Goal: Task Accomplishment & Management: Manage account settings

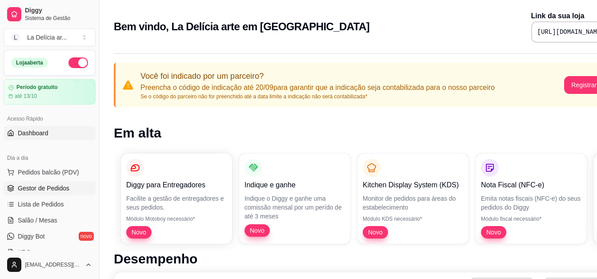
click at [49, 190] on span "Gestor de Pedidos" at bounding box center [44, 188] width 52 height 9
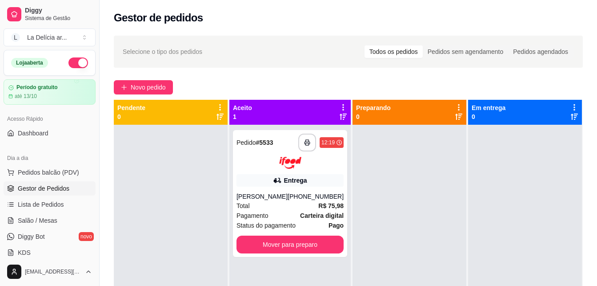
click at [178, 252] on div at bounding box center [171, 268] width 114 height 286
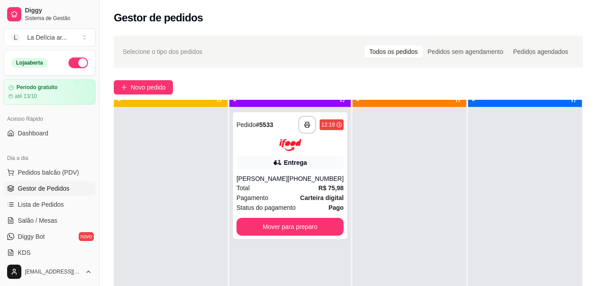
scroll to position [25, 0]
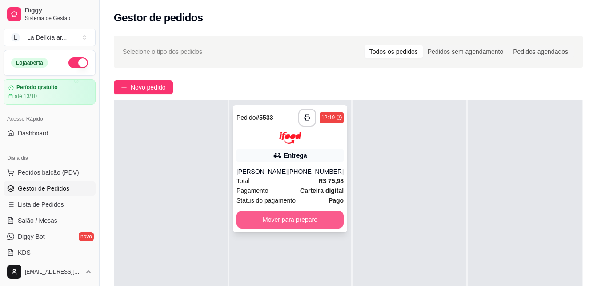
click at [276, 216] on button "Mover para preparo" at bounding box center [290, 219] width 107 height 18
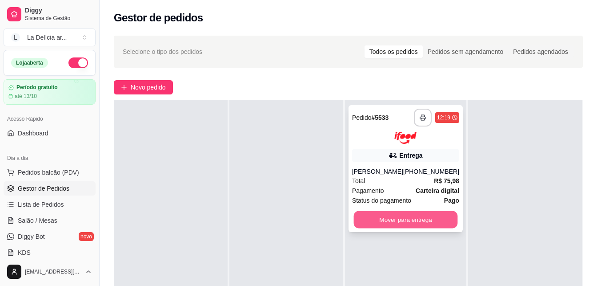
click at [379, 224] on button "Mover para entrega" at bounding box center [406, 218] width 104 height 17
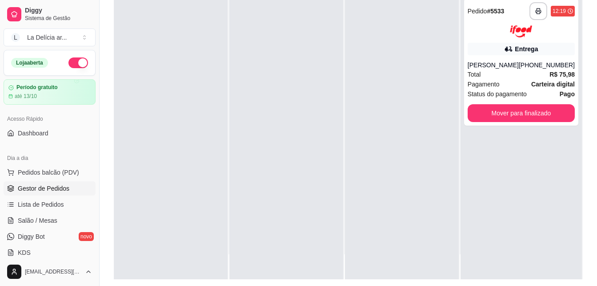
scroll to position [107, 0]
drag, startPoint x: 493, startPoint y: 57, endPoint x: 481, endPoint y: 41, distance: 19.7
click at [481, 41] on div "**********" at bounding box center [521, 61] width 114 height 127
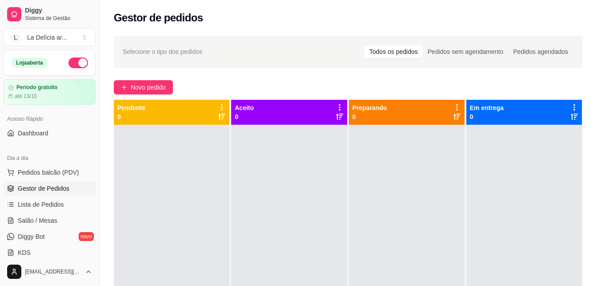
click at [272, 67] on div "Selecione o tipo dos pedidos Todos os pedidos Pedidos sem agendamento Pedidos a…" at bounding box center [348, 52] width 469 height 32
click at [260, 29] on div "Gestor de pedidos" at bounding box center [349, 15] width 498 height 30
click at [46, 188] on span "Gestor de Pedidos" at bounding box center [44, 188] width 52 height 9
click at [42, 172] on span "Pedidos balcão (PDV)" at bounding box center [48, 172] width 61 height 9
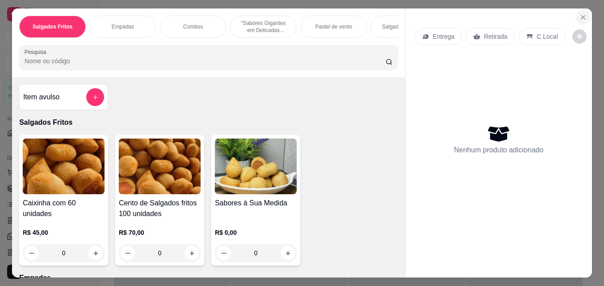
click at [581, 16] on icon "Close" at bounding box center [583, 18] width 4 height 4
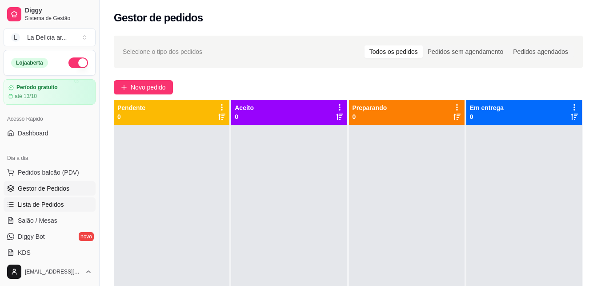
click at [26, 203] on span "Lista de Pedidos" at bounding box center [41, 204] width 46 height 9
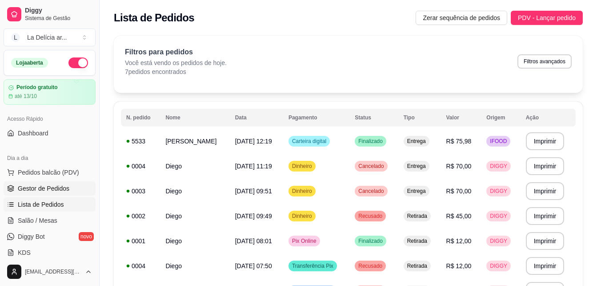
click at [45, 189] on span "Gestor de Pedidos" at bounding box center [44, 188] width 52 height 9
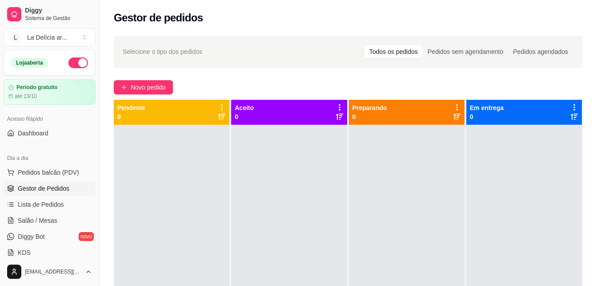
click at [48, 186] on span "Gestor de Pedidos" at bounding box center [44, 188] width 52 height 9
click at [157, 89] on span "Novo pedido" at bounding box center [148, 87] width 35 height 10
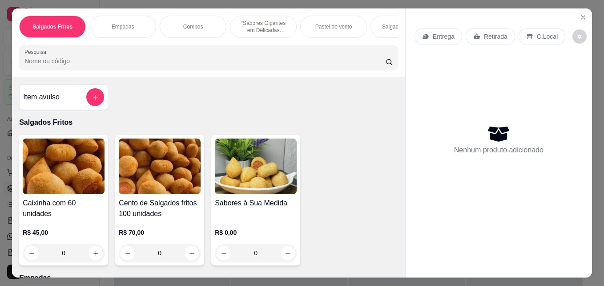
click at [438, 36] on p "Entrega" at bounding box center [444, 36] width 22 height 9
click at [155, 172] on img at bounding box center [160, 166] width 82 height 56
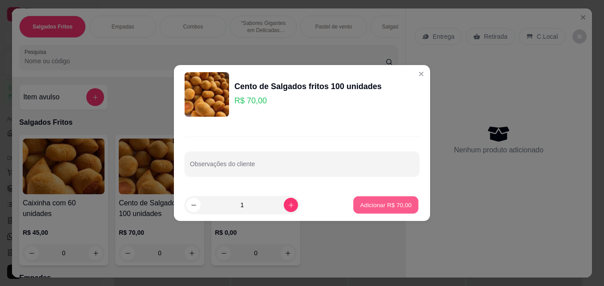
click at [380, 202] on p "Adicionar R$ 70,00" at bounding box center [386, 204] width 52 height 8
type input "1"
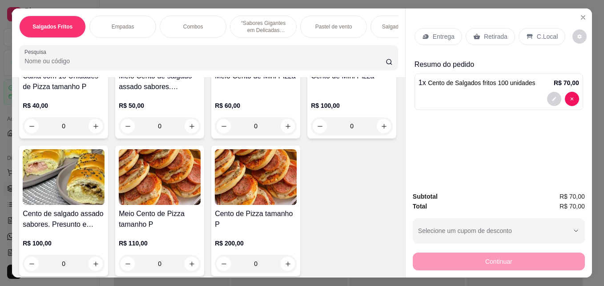
scroll to position [1023, 0]
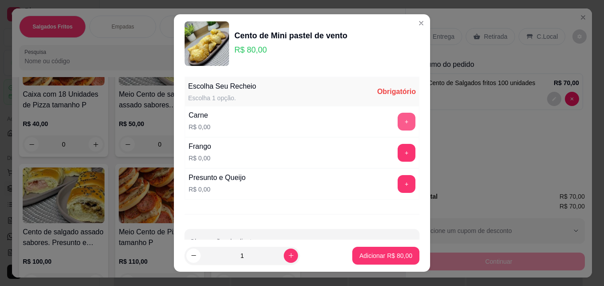
click at [398, 121] on button "+" at bounding box center [407, 122] width 18 height 18
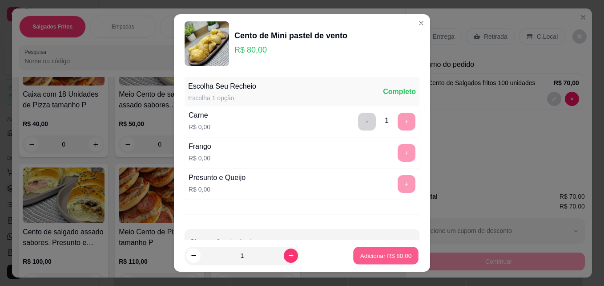
click at [381, 253] on p "Adicionar R$ 80,00" at bounding box center [386, 255] width 52 height 8
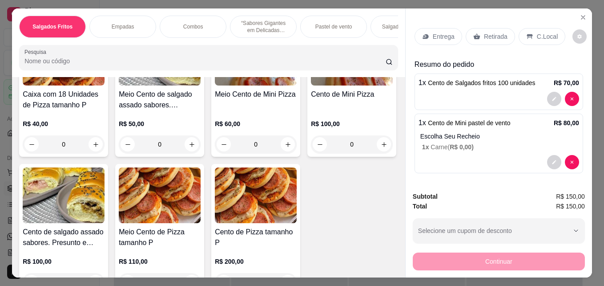
click at [441, 36] on p "Entrega" at bounding box center [444, 36] width 22 height 9
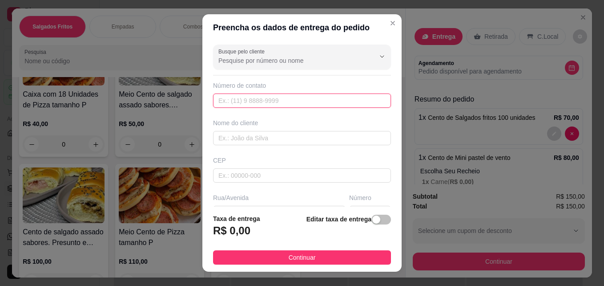
click at [249, 104] on input "text" at bounding box center [302, 100] width 178 height 14
type input "[PHONE_NUMBER]"
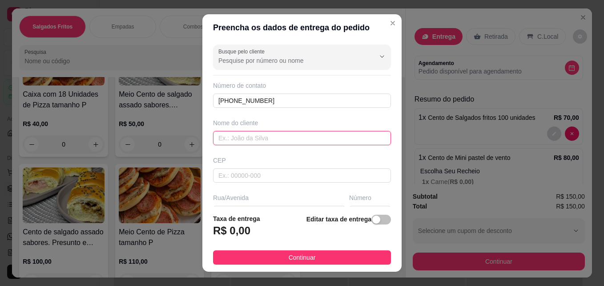
click at [257, 140] on input "text" at bounding box center [302, 138] width 178 height 14
type input "[PERSON_NAME]"
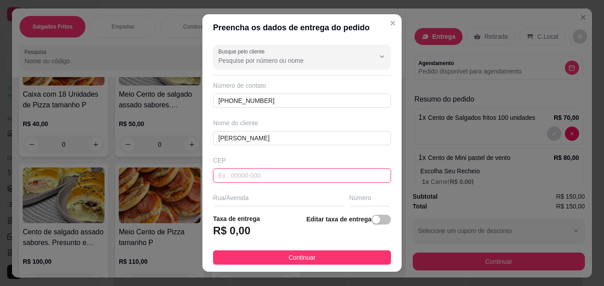
click at [254, 172] on input "text" at bounding box center [302, 175] width 178 height 14
type input "78550970"
type input "Avenida das Embaúbas 567"
type input "Setor Residencial Sul"
type input "Sinop"
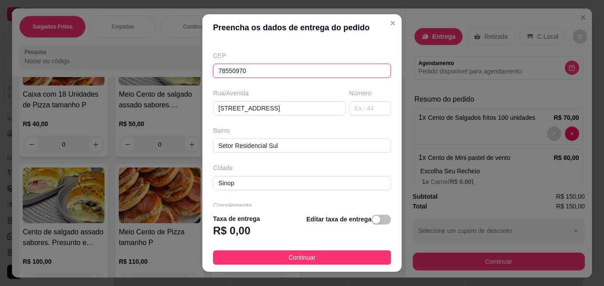
scroll to position [89, 0]
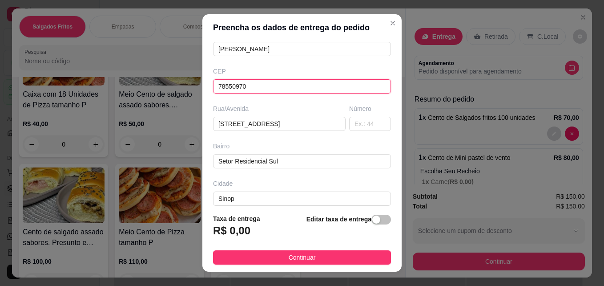
click at [278, 84] on input "78550970" at bounding box center [302, 86] width 178 height 14
type input "78550970"
click at [289, 99] on div "Busque pelo cliente Número de contato (66) 9994-2403 Nome do cliente gislaine C…" at bounding box center [301, 123] width 199 height 165
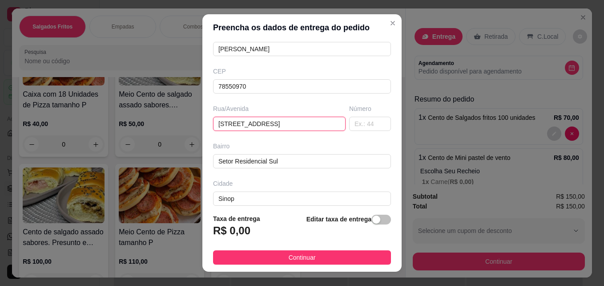
click at [315, 127] on input "Avenida das Embaúbas 567" at bounding box center [279, 124] width 133 height 14
type input "Avenida das Embaúbas"
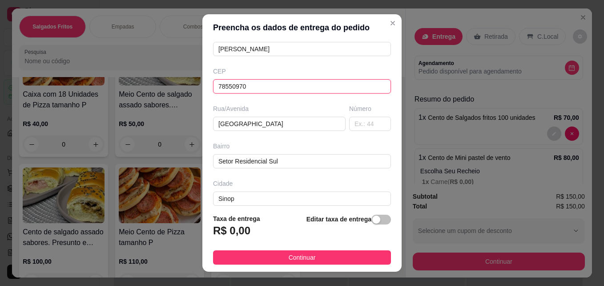
click at [282, 87] on input "78550970" at bounding box center [302, 86] width 178 height 14
click at [231, 83] on input "78550970" at bounding box center [302, 86] width 178 height 14
click at [253, 92] on input "7855" at bounding box center [302, 86] width 178 height 14
click at [285, 85] on input "7855" at bounding box center [302, 86] width 178 height 14
type input "7855"
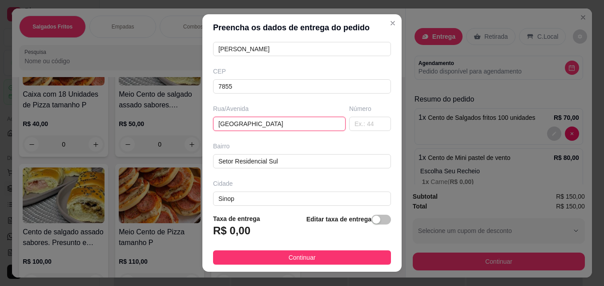
drag, startPoint x: 295, startPoint y: 121, endPoint x: 165, endPoint y: 130, distance: 130.2
click at [168, 129] on div "Preencha os dados de entrega do pedido Busque pelo cliente Número de contato (6…" at bounding box center [302, 143] width 604 height 286
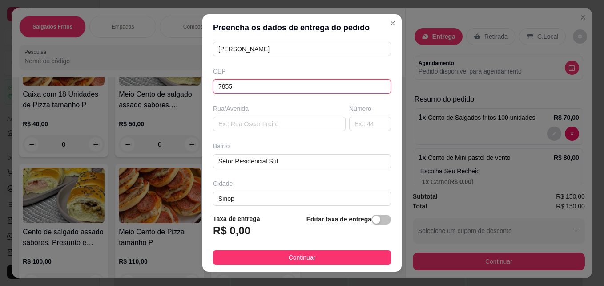
click at [276, 88] on input "7855" at bounding box center [302, 86] width 178 height 14
type input "78558533"
type input "Rua Projetada 03"
type input "Parque Tangará"
type input "78550970"
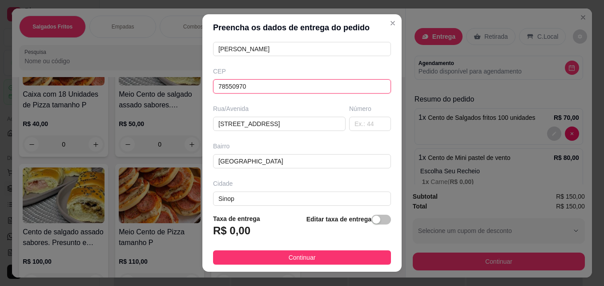
type input "Avenida das Embaúbas 567"
type input "Setor Residencial Sul"
type input "Avenida das Embaúbas"
click at [271, 87] on input "78550970" at bounding box center [302, 86] width 178 height 14
type input "78559450"
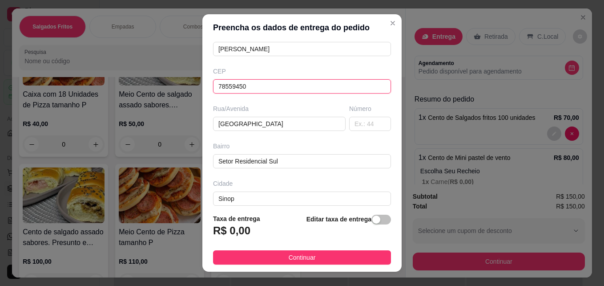
type input "Estrada [PERSON_NAME]"
type input "Loteamento Umuarama II"
type input "78559450"
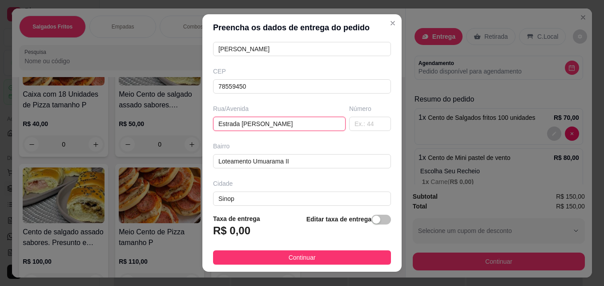
drag, startPoint x: 266, startPoint y: 120, endPoint x: 180, endPoint y: 121, distance: 85.9
click at [180, 121] on div "Preencha os dados de entrega do pedido Busque pelo cliente Número de contato (6…" at bounding box center [302, 143] width 604 height 286
type input "rua colonizador enio pepino"
click at [354, 125] on input "text" at bounding box center [370, 124] width 42 height 14
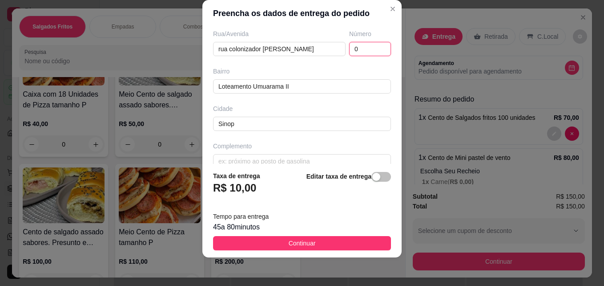
scroll to position [163, 0]
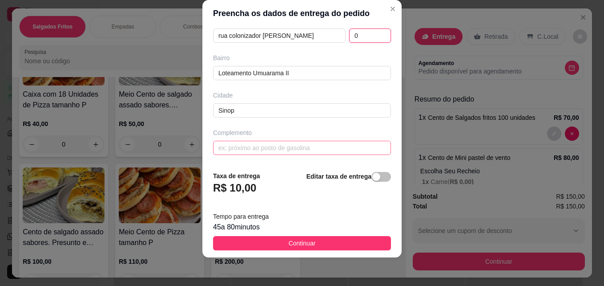
type input "0"
click at [262, 147] on input "text" at bounding box center [302, 148] width 178 height 14
click at [324, 155] on input "Felipe arcodicionado" at bounding box center [302, 148] width 178 height 14
click at [238, 148] on input "Felipe arcodicionado" at bounding box center [302, 148] width 178 height 14
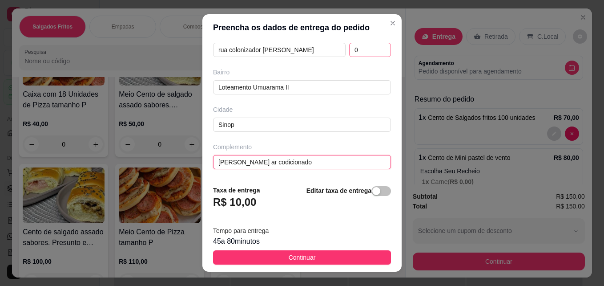
type input "Felipe ar codicionado"
click at [349, 52] on input "0" at bounding box center [370, 50] width 42 height 14
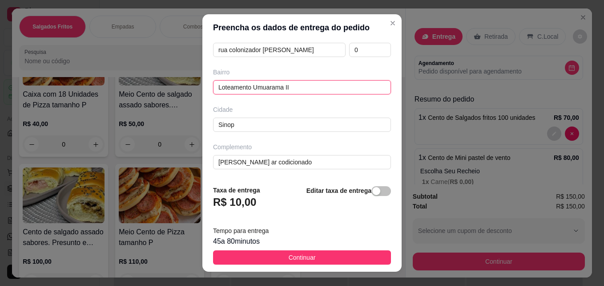
click at [317, 91] on input "Loteamento Umuarama II" at bounding box center [302, 87] width 178 height 14
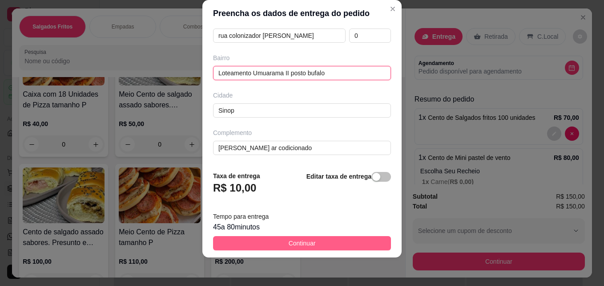
type input "Loteamento Umuarama II posto bufalo"
click at [307, 243] on span "Continuar" at bounding box center [302, 243] width 27 height 10
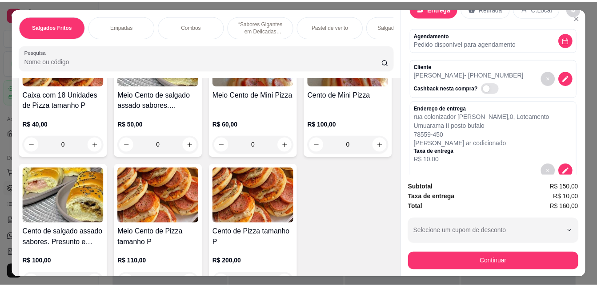
scroll to position [0, 0]
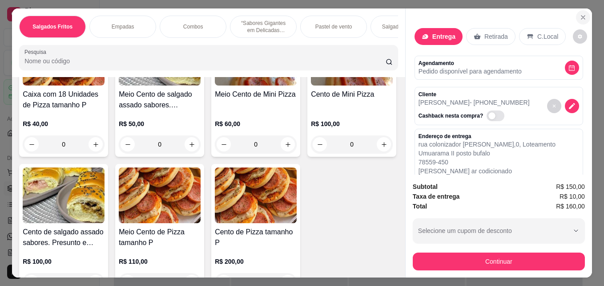
click at [580, 14] on icon "Close" at bounding box center [583, 17] width 7 height 7
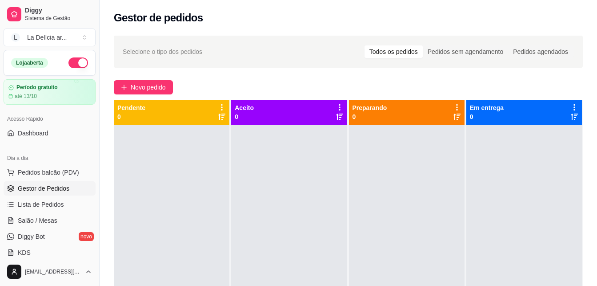
click at [442, 182] on div at bounding box center [407, 268] width 116 height 286
click at [264, 73] on div "Selecione o tipo dos pedidos Todos os pedidos Pedidos sem agendamento Pedidos a…" at bounding box center [349, 213] width 498 height 366
click at [282, 190] on div at bounding box center [289, 268] width 116 height 286
click at [148, 81] on button "Novo pedido" at bounding box center [143, 87] width 59 height 14
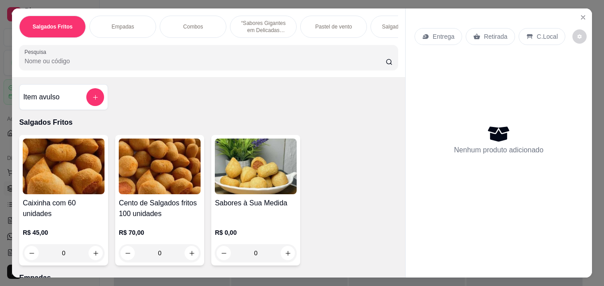
click at [138, 171] on img at bounding box center [160, 166] width 82 height 56
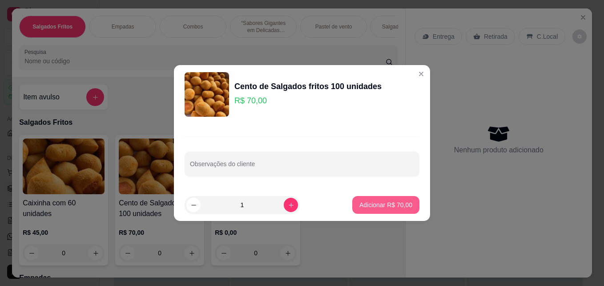
click at [377, 200] on p "Adicionar R$ 70,00" at bounding box center [385, 204] width 53 height 9
type input "1"
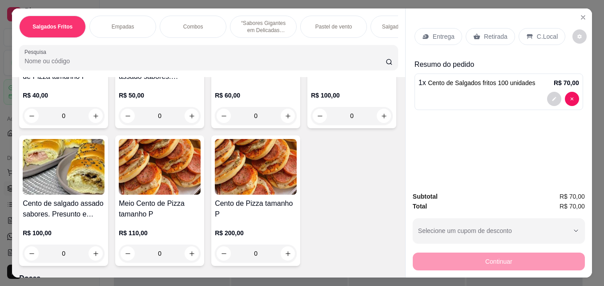
scroll to position [1068, 0]
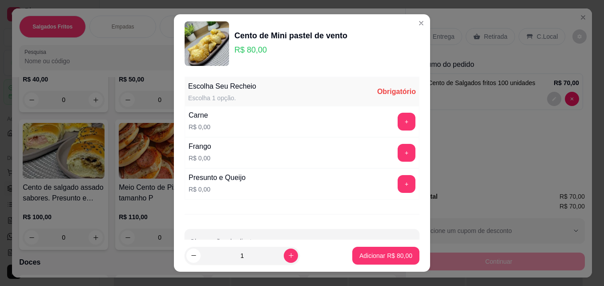
click at [218, 121] on div "Carne R$ 0,00 +" at bounding box center [302, 121] width 235 height 31
click at [398, 125] on button "+" at bounding box center [407, 122] width 18 height 18
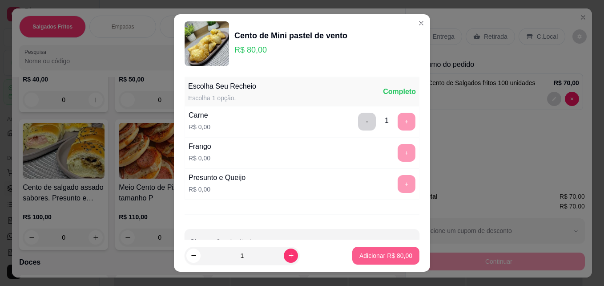
click at [387, 252] on p "Adicionar R$ 80,00" at bounding box center [385, 255] width 53 height 9
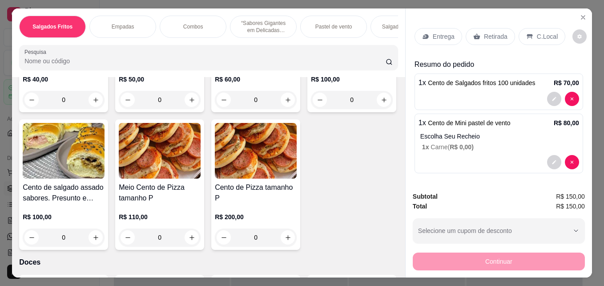
click at [443, 34] on p "Entrega" at bounding box center [444, 36] width 22 height 9
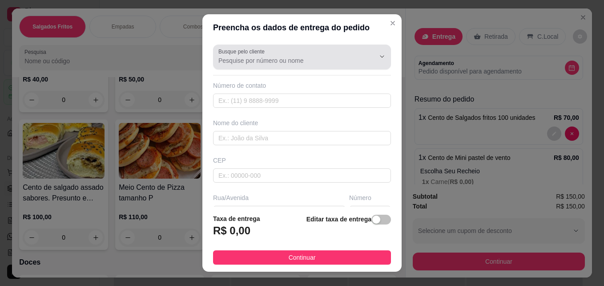
click at [304, 58] on input "Busque pelo cliente" at bounding box center [289, 60] width 142 height 9
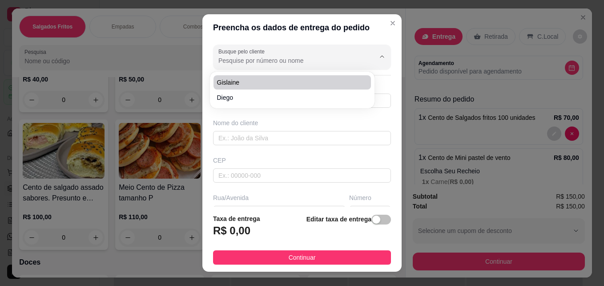
click at [265, 83] on span "Gislaine" at bounding box center [287, 82] width 141 height 9
type input "Gislaine"
type input "66999424037"
type input "Gislaine"
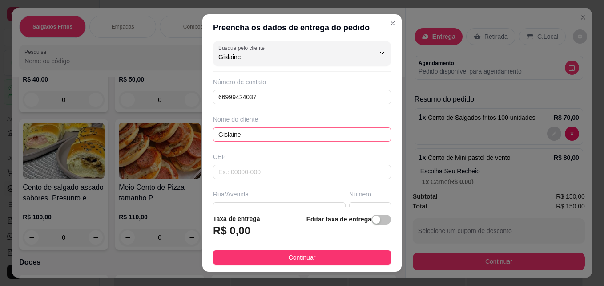
scroll to position [0, 0]
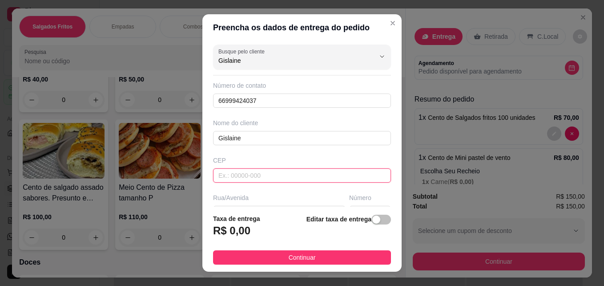
click at [269, 175] on input "text" at bounding box center [302, 175] width 178 height 14
type input "78559450"
type input "Estrada [PERSON_NAME]"
type input "Loteamento Umuarama II"
type input "Sinop"
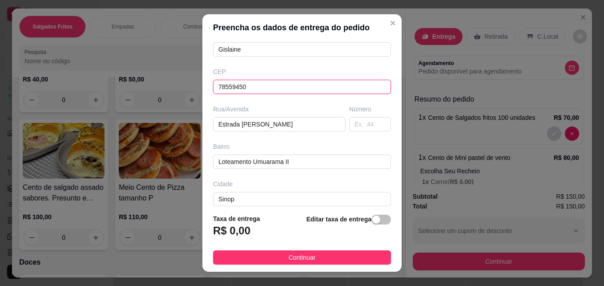
scroll to position [89, 0]
type input "78559450"
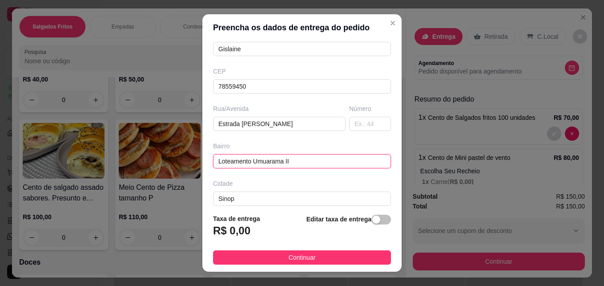
click at [325, 159] on input "Loteamento Umuarama II" at bounding box center [302, 161] width 178 height 14
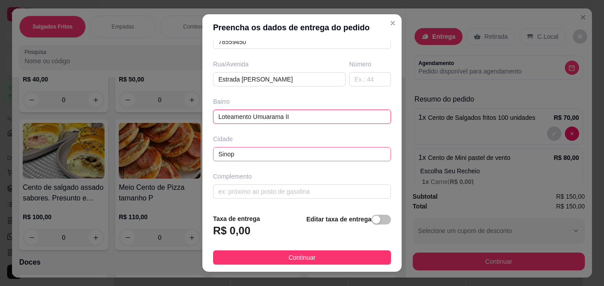
scroll to position [134, 0]
drag, startPoint x: 314, startPoint y: 116, endPoint x: 185, endPoint y: 121, distance: 129.1
click at [185, 121] on div "Preencha os dados de entrega do pedido Busque pelo cliente Gislaine Número de c…" at bounding box center [302, 143] width 604 height 286
type input "posto bufalo"
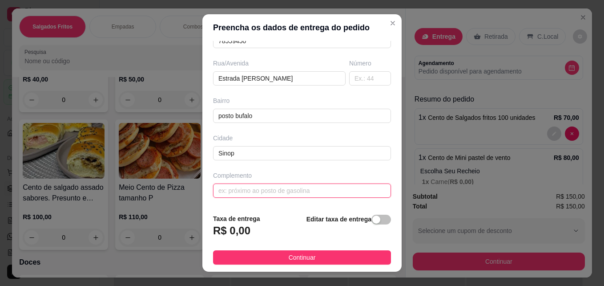
click at [259, 191] on input "text" at bounding box center [302, 190] width 178 height 14
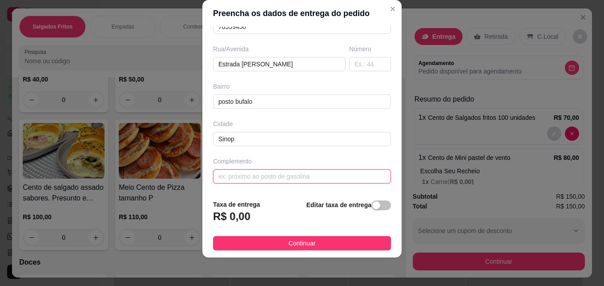
click at [292, 182] on input "text" at bounding box center [302, 176] width 178 height 14
click at [286, 180] on input "text" at bounding box center [302, 176] width 178 height 14
click at [294, 203] on div "Taxa de entrega R$ 0,00 Editar taxa de entrega" at bounding box center [302, 213] width 178 height 29
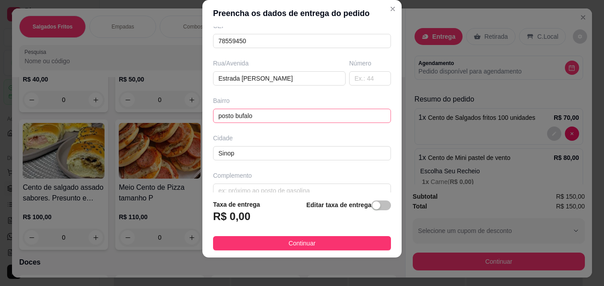
scroll to position [133, 0]
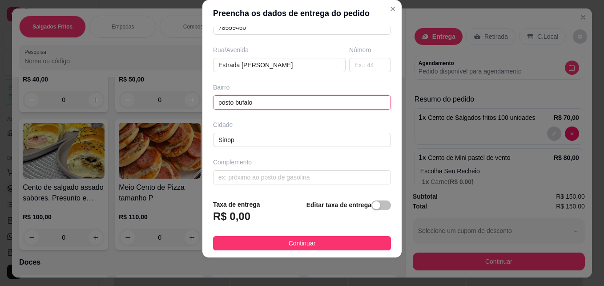
drag, startPoint x: 267, startPoint y: 102, endPoint x: 203, endPoint y: 104, distance: 63.6
click at [204, 104] on div "Busque pelo cliente Gislaine Número de contato 66999424037 Nome do cliente Gisl…" at bounding box center [301, 109] width 199 height 165
click at [203, 104] on div "Busque pelo cliente Gislaine Número de contato 66999424037 Nome do cliente Gisl…" at bounding box center [301, 109] width 199 height 165
drag, startPoint x: 281, startPoint y: 102, endPoint x: 210, endPoint y: 106, distance: 71.7
click at [213, 106] on input "posto bufalo" at bounding box center [302, 102] width 178 height 14
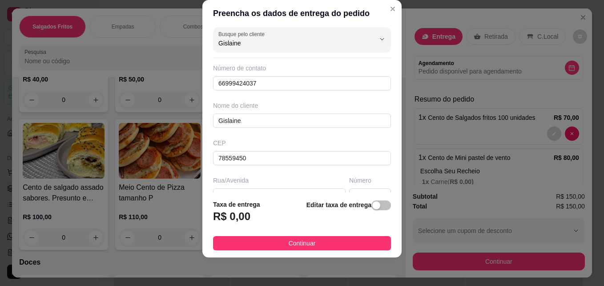
scroll to position [0, 0]
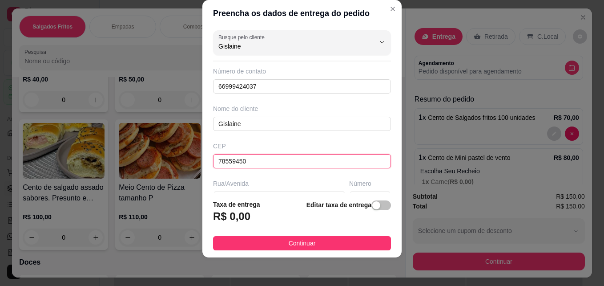
click at [262, 157] on input "78559450" at bounding box center [302, 161] width 178 height 14
type input "78559450"
type input "Loteamento Umuarama II"
click at [262, 218] on div "Taxa de entrega R$ 0,00 Editar taxa de entrega" at bounding box center [302, 213] width 178 height 29
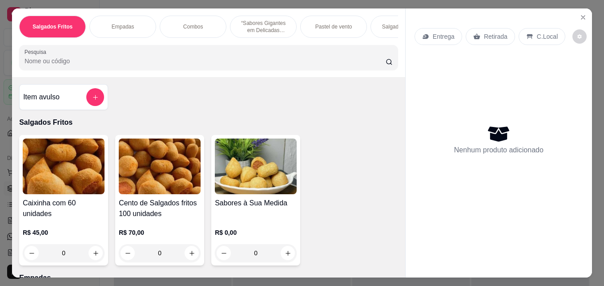
click at [161, 184] on img at bounding box center [160, 166] width 82 height 56
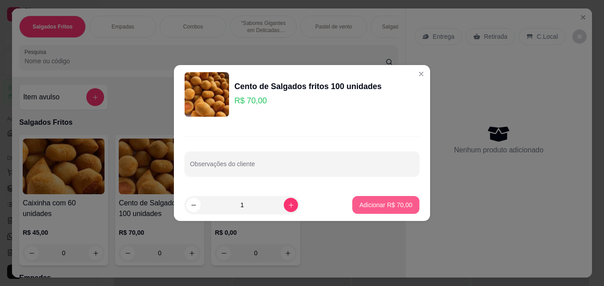
click at [390, 207] on p "Adicionar R$ 70,00" at bounding box center [385, 204] width 53 height 9
type input "1"
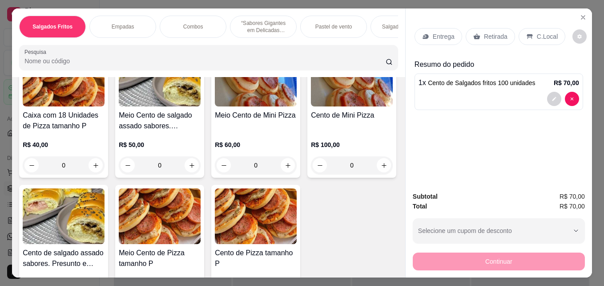
scroll to position [1023, 0]
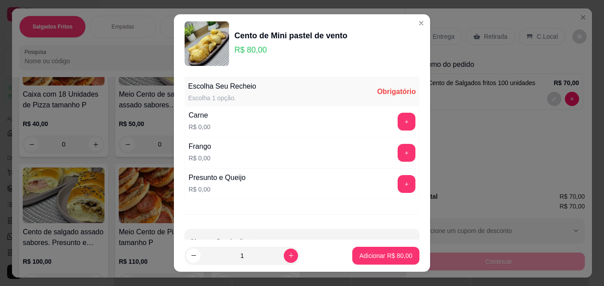
click at [392, 112] on div "Carne R$ 0,00 +" at bounding box center [302, 121] width 235 height 31
click at [398, 121] on button "+" at bounding box center [407, 122] width 18 height 18
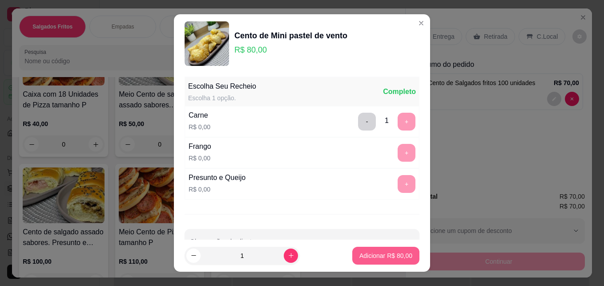
click at [378, 250] on button "Adicionar R$ 80,00" at bounding box center [385, 255] width 67 height 18
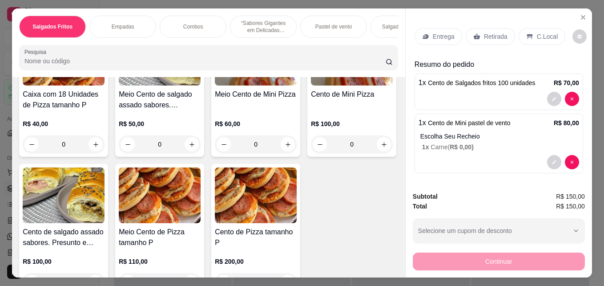
click at [436, 36] on p "Entrega" at bounding box center [444, 36] width 22 height 9
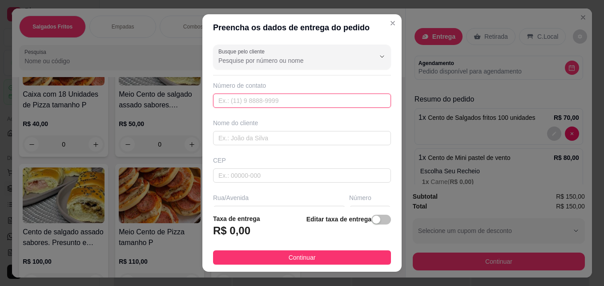
click at [279, 100] on input "text" at bounding box center [302, 100] width 178 height 14
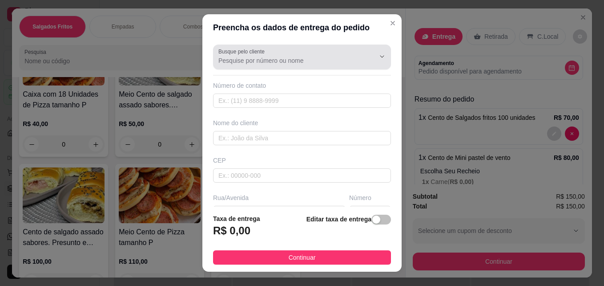
click at [286, 66] on div "Busque pelo cliente" at bounding box center [302, 56] width 178 height 25
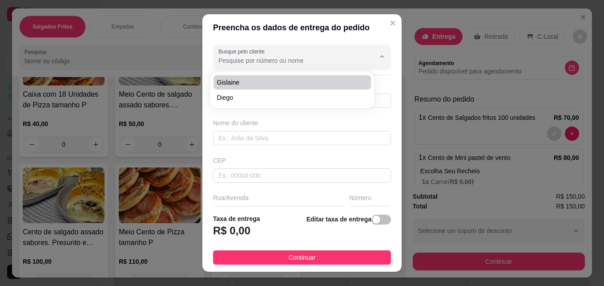
click at [264, 82] on span "Gislaine" at bounding box center [287, 82] width 141 height 9
type input "Gislaine"
type input "66999424037"
type input "Gislaine"
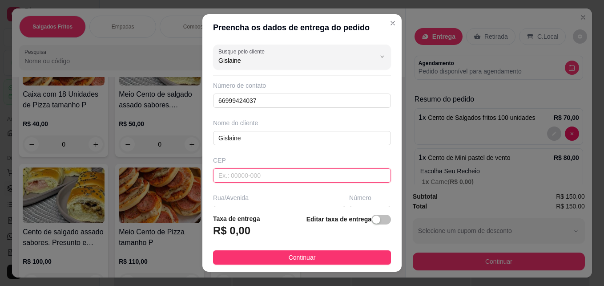
click at [254, 182] on input "text" at bounding box center [302, 175] width 178 height 14
type input "78559450"
type input "Estrada [PERSON_NAME]"
type input "Loteamento Umuarama II"
type input "Sinop"
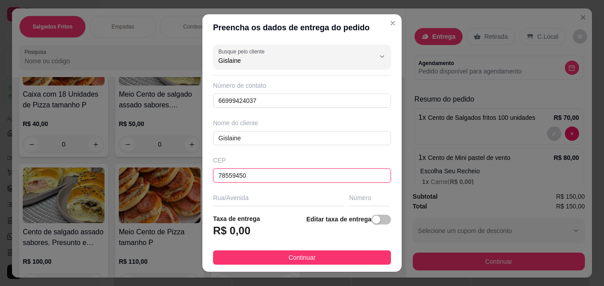
type input "78559450"
click at [266, 191] on div "Busque pelo cliente Gislaine Número de contato 66999424037 Nome do cliente Gisl…" at bounding box center [301, 123] width 199 height 165
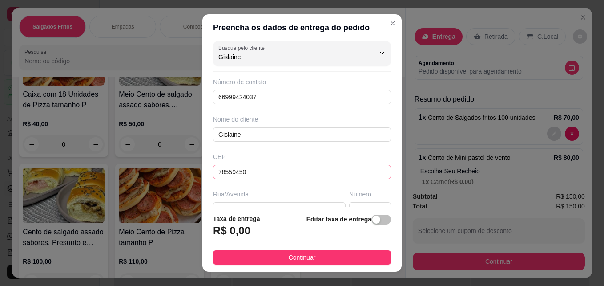
scroll to position [0, 0]
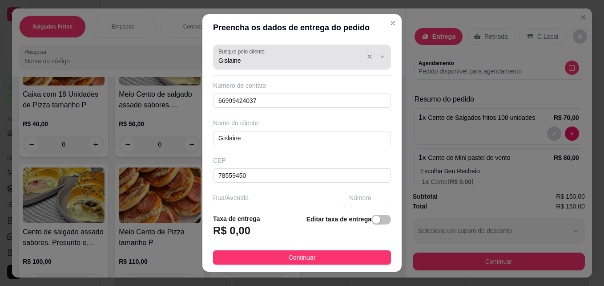
click at [300, 62] on input "Gislaine" at bounding box center [289, 60] width 142 height 9
click at [363, 54] on button "Show suggestions" at bounding box center [370, 57] width 14 height 14
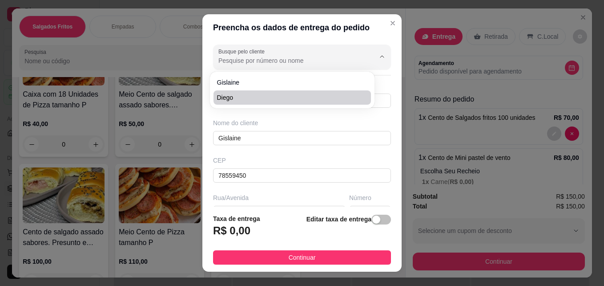
click at [328, 98] on span "Diego" at bounding box center [287, 97] width 141 height 9
type input "Diego"
type input "66992322865"
type input "Diego"
type input "78554164"
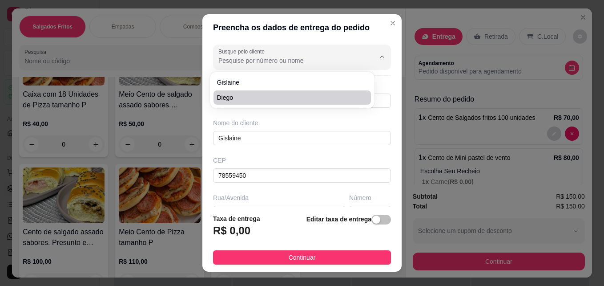
type input "Rua Alcides Faganelo"
type input "1270"
type input "Jardim Veneza"
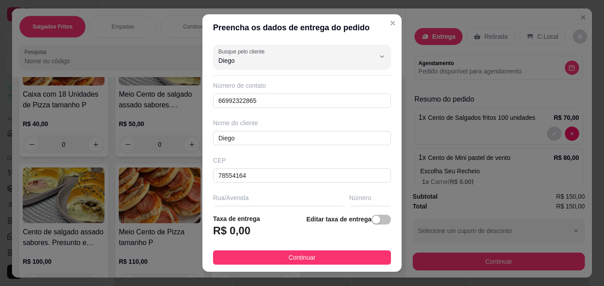
type input "Rua Alcides Faganelo"
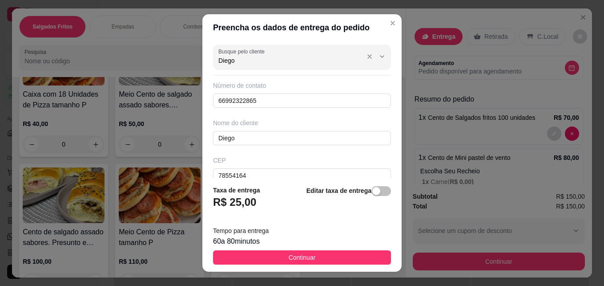
click at [293, 61] on input "Diego" at bounding box center [289, 60] width 142 height 9
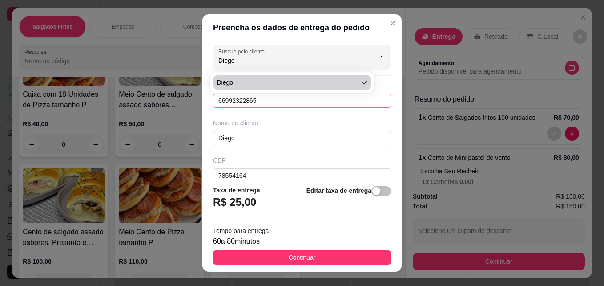
click at [294, 98] on input "66992322865" at bounding box center [302, 100] width 178 height 14
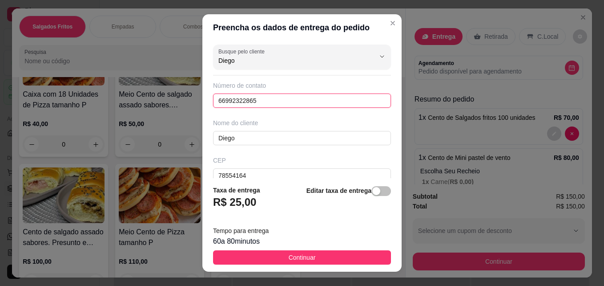
click at [249, 103] on input "66992322865" at bounding box center [302, 100] width 178 height 14
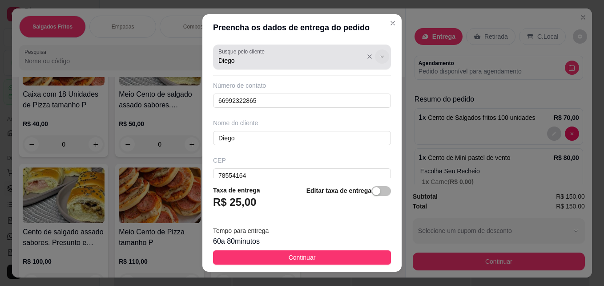
click at [379, 58] on icon "Show suggestions" at bounding box center [382, 56] width 7 height 7
click at [261, 54] on label "Busque pelo cliente" at bounding box center [242, 52] width 49 height 8
click at [261, 56] on input "Diego" at bounding box center [289, 60] width 142 height 9
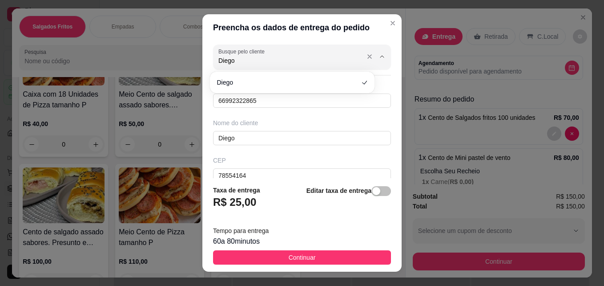
drag, startPoint x: 260, startPoint y: 62, endPoint x: 200, endPoint y: 65, distance: 60.1
click at [202, 65] on div "Busque pelo cliente Diego Número de contato 66992322865 Nome do cliente Diego C…" at bounding box center [301, 109] width 199 height 137
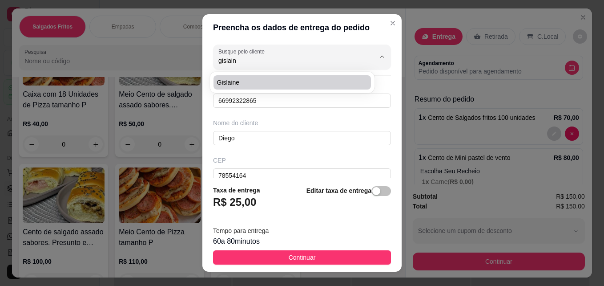
type input "gislaine"
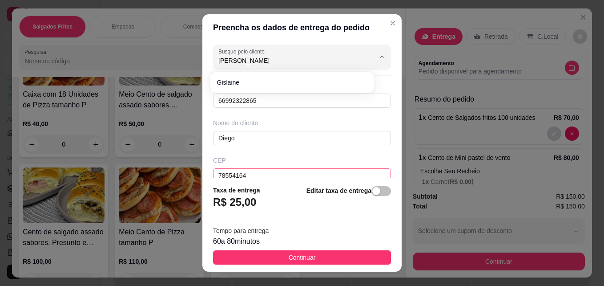
scroll to position [44, 0]
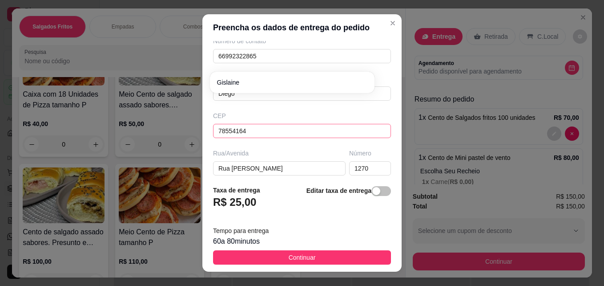
click at [264, 135] on input "78554164" at bounding box center [302, 131] width 178 height 14
click at [265, 133] on input "78554164" at bounding box center [302, 131] width 178 height 14
type input "Diego"
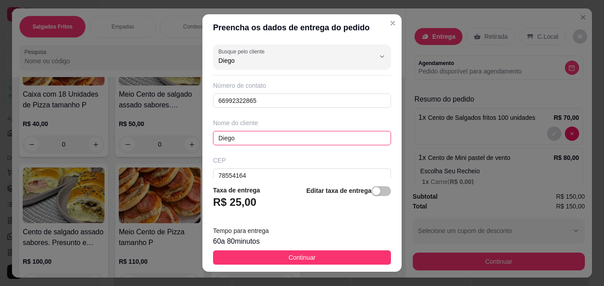
drag, startPoint x: 249, startPoint y: 137, endPoint x: 156, endPoint y: 141, distance: 93.0
click at [156, 141] on div "Preencha os dados de entrega do pedido Busque pelo cliente Diego Número de cont…" at bounding box center [302, 143] width 604 height 286
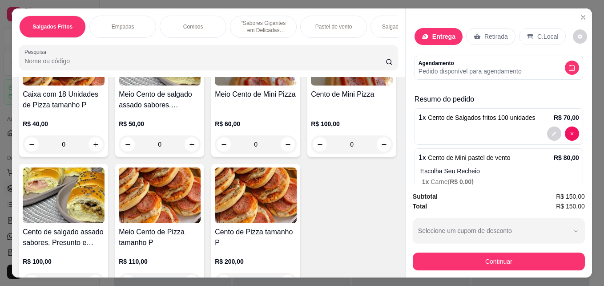
click at [432, 35] on p "Entrega" at bounding box center [443, 36] width 23 height 9
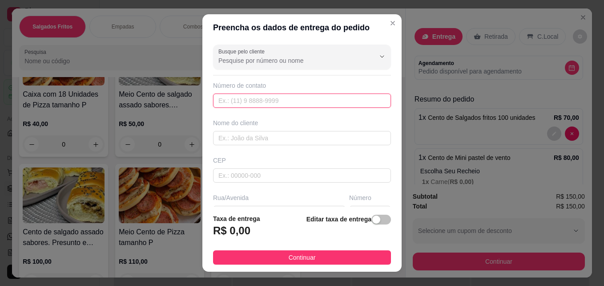
click at [288, 102] on input "text" at bounding box center [302, 100] width 178 height 14
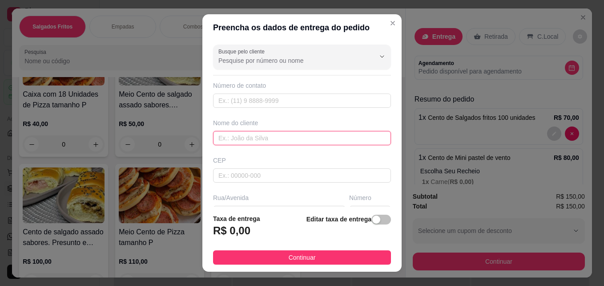
click at [268, 138] on input "text" at bounding box center [302, 138] width 178 height 14
type input "Gislaine"
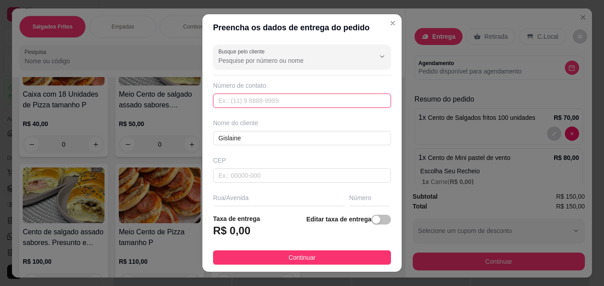
click at [280, 100] on input "text" at bounding box center [302, 100] width 178 height 14
type input "[PHONE_NUMBER]"
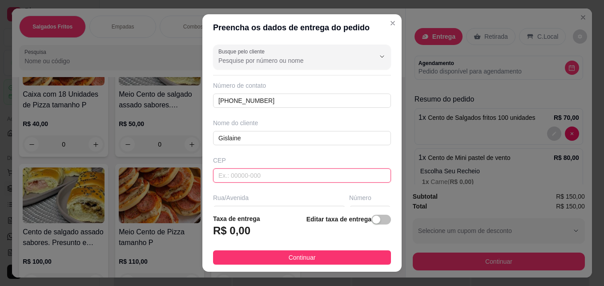
click at [288, 178] on input "text" at bounding box center [302, 175] width 178 height 14
type input "78559450"
type input "Estrada [PERSON_NAME]"
type input "Loteamento Umuarama II"
type input "Sinop"
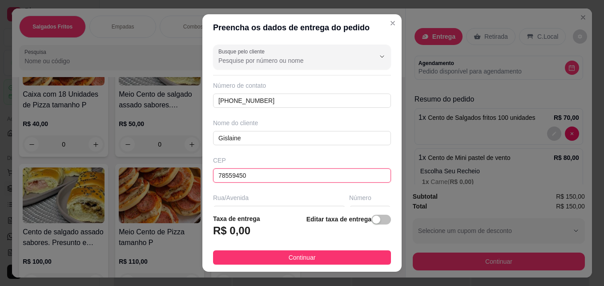
scroll to position [44, 0]
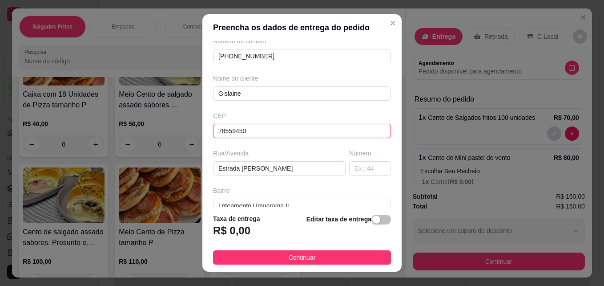
type input "78559450"
click at [295, 186] on div "Bairro" at bounding box center [302, 190] width 178 height 9
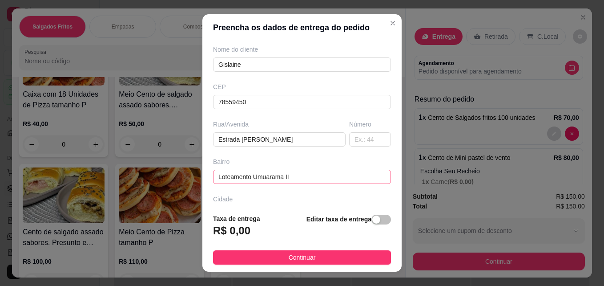
scroll to position [89, 0]
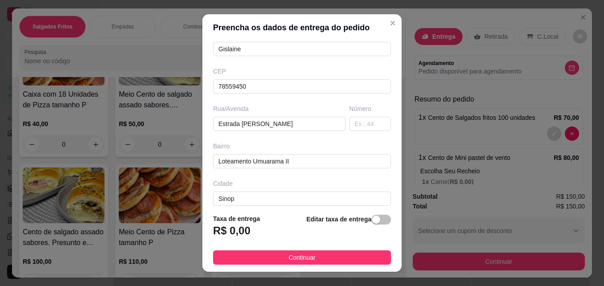
click at [303, 142] on div "Bairro" at bounding box center [302, 145] width 178 height 9
click at [349, 126] on input "text" at bounding box center [370, 124] width 42 height 14
type input "0"
click at [315, 161] on input "Loteamento Umuarama II" at bounding box center [302, 161] width 178 height 14
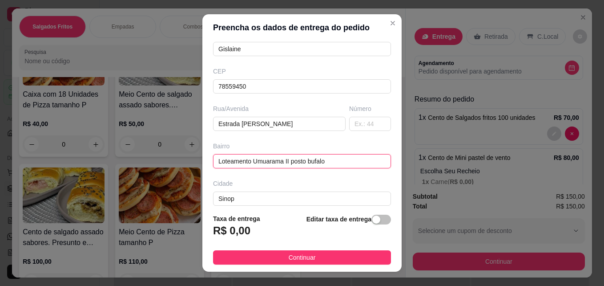
type input "Loteamento Umuarama II posto bufalo"
click at [344, 176] on div "Busque pelo cliente Número de contato (66) 99942-4037 Nome do cliente Gislaine …" at bounding box center [301, 123] width 199 height 165
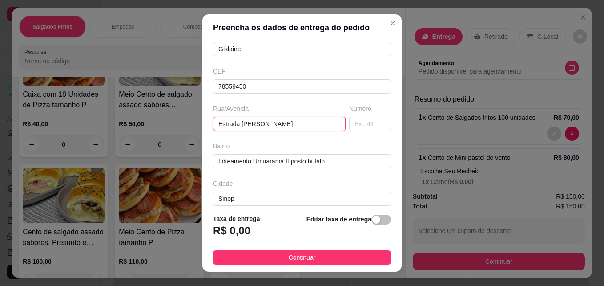
click at [314, 123] on input "Estrada [PERSON_NAME]" at bounding box center [279, 124] width 133 height 14
click at [313, 123] on input "Estrada [PERSON_NAME]" at bounding box center [279, 124] width 133 height 14
drag, startPoint x: 313, startPoint y: 123, endPoint x: 170, endPoint y: 122, distance: 143.7
click at [170, 122] on div "Preencha os dados de entrega do pedido Busque pelo cliente Número de contato (6…" at bounding box center [302, 143] width 604 height 286
type input "posto bufalo"
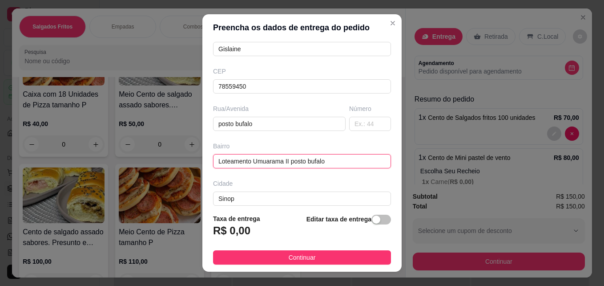
click at [354, 164] on input "Loteamento Umuarama II posto bufalo" at bounding box center [302, 161] width 178 height 14
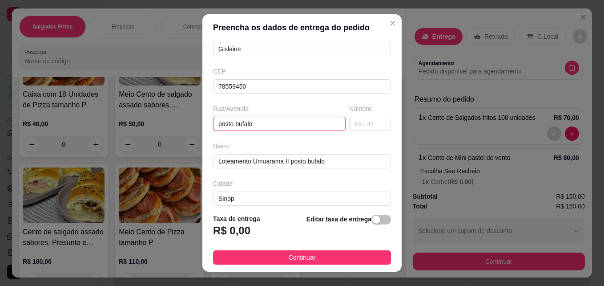
drag, startPoint x: 308, startPoint y: 121, endPoint x: 204, endPoint y: 122, distance: 104.1
click at [204, 122] on div "Busque pelo cliente Número de contato (66) 99942-4037 Nome do cliente Gislaine …" at bounding box center [301, 123] width 199 height 165
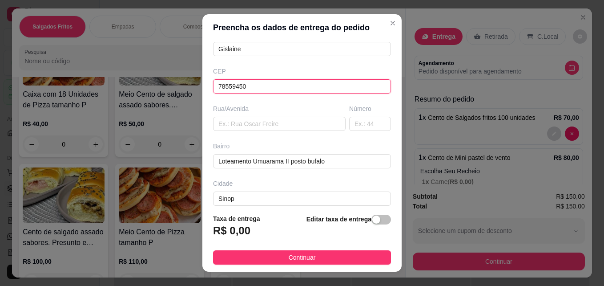
click at [271, 84] on input "78559450" at bounding box center [302, 86] width 178 height 14
type input "78559450"
type input "Estrada [PERSON_NAME]"
type input "Loteamento Umuarama II"
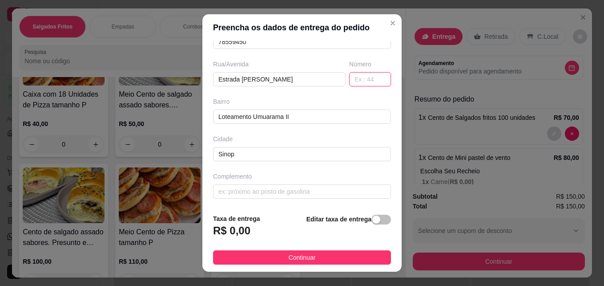
click at [349, 79] on input "text" at bounding box center [370, 79] width 42 height 14
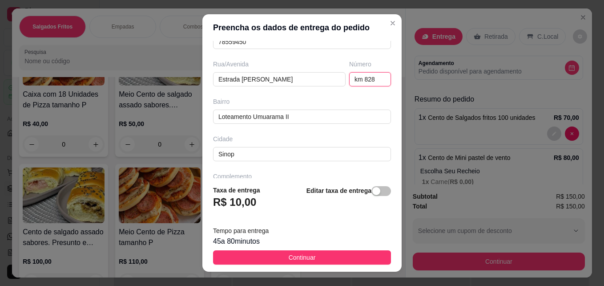
drag, startPoint x: 370, startPoint y: 77, endPoint x: 336, endPoint y: 80, distance: 34.0
click at [349, 80] on input "km 828" at bounding box center [370, 79] width 42 height 14
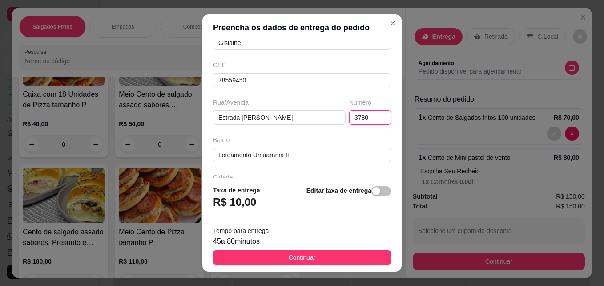
scroll to position [44, 0]
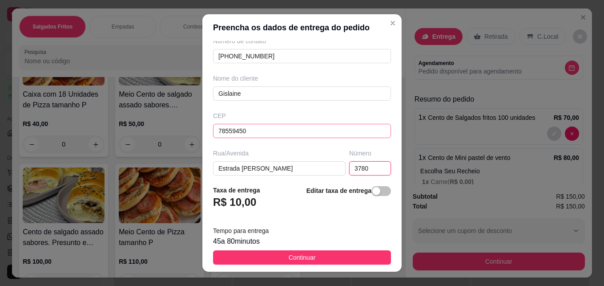
type input "3780"
drag, startPoint x: 271, startPoint y: 128, endPoint x: 173, endPoint y: 129, distance: 97.9
click at [173, 129] on div "Preencha os dados de entrega do pedido Busque pelo cliente Número de contato (6…" at bounding box center [302, 143] width 604 height 286
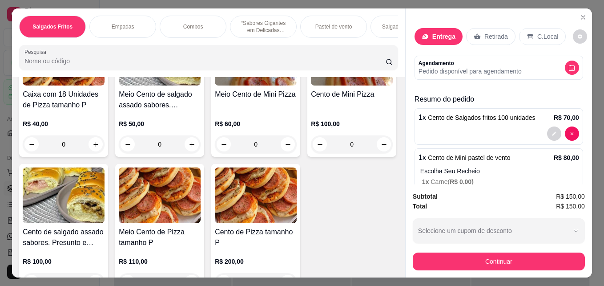
click at [439, 35] on p "Entrega" at bounding box center [443, 36] width 23 height 9
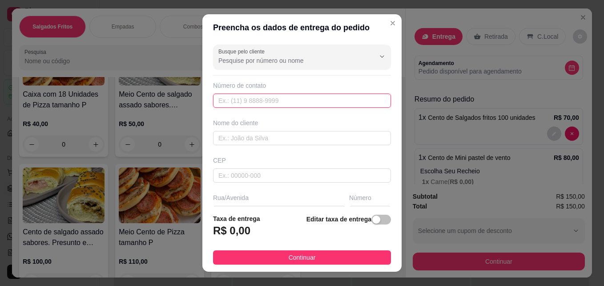
click at [278, 100] on input "text" at bounding box center [302, 100] width 178 height 14
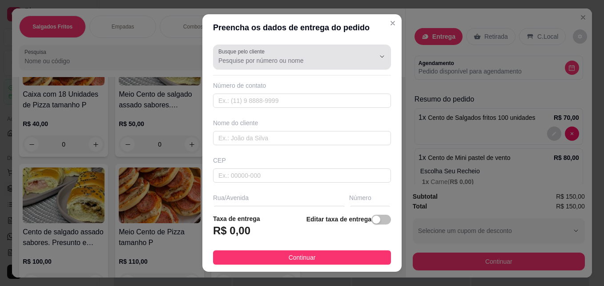
click at [326, 61] on input "Busque pelo cliente" at bounding box center [289, 60] width 142 height 9
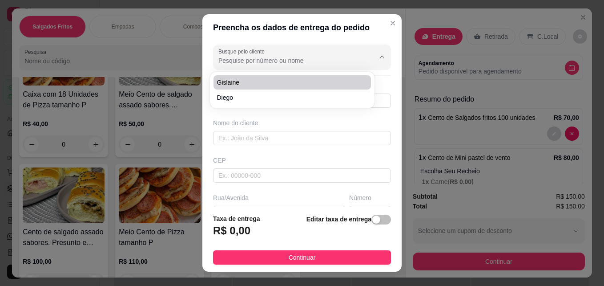
click at [244, 81] on span "Gislaine" at bounding box center [287, 82] width 141 height 9
type input "Gislaine"
type input "66999424037"
type input "Gislaine"
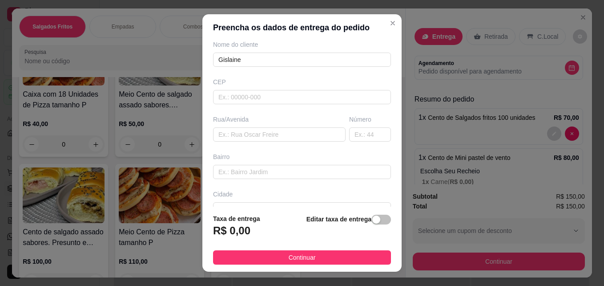
scroll to position [89, 0]
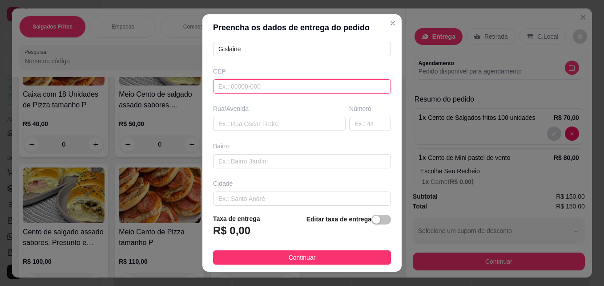
click at [274, 90] on input "text" at bounding box center [302, 86] width 178 height 14
type input "78558321"
type input "Rua Colonizador Ênio Pipino II"
type input "Jardim Atenas"
type input "Sinop"
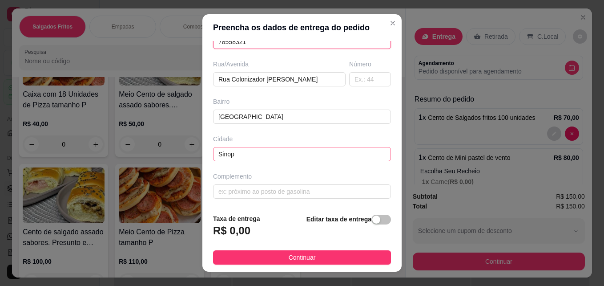
scroll to position [134, 0]
type input "78558321"
click at [349, 82] on input "text" at bounding box center [370, 78] width 42 height 14
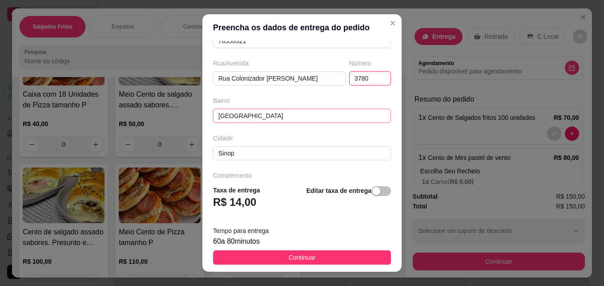
type input "3780"
click at [280, 117] on input "Jardim Atenas" at bounding box center [302, 116] width 178 height 14
drag, startPoint x: 280, startPoint y: 116, endPoint x: 206, endPoint y: 117, distance: 74.3
click at [206, 117] on div "Busque pelo cliente Gislaine Número de contato 66999424037 Nome do cliente Gisl…" at bounding box center [301, 109] width 199 height 137
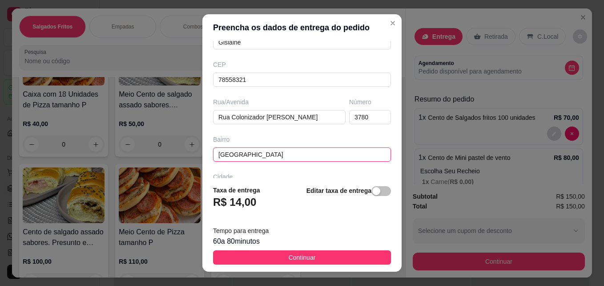
scroll to position [45, 0]
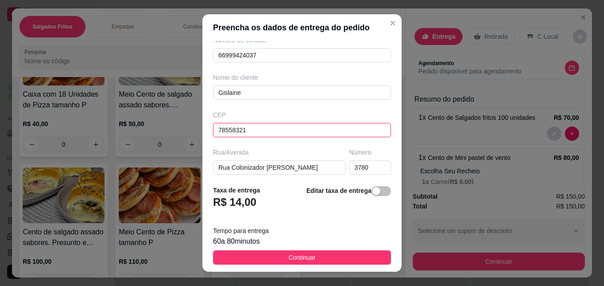
click at [256, 128] on input "78558321" at bounding box center [302, 130] width 178 height 14
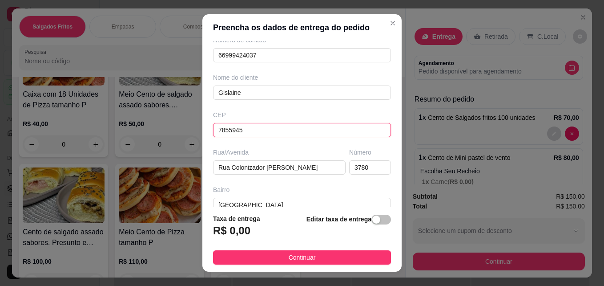
type input "78559450"
type input "Estrada [PERSON_NAME]"
type input "Loteamento Umuarama II"
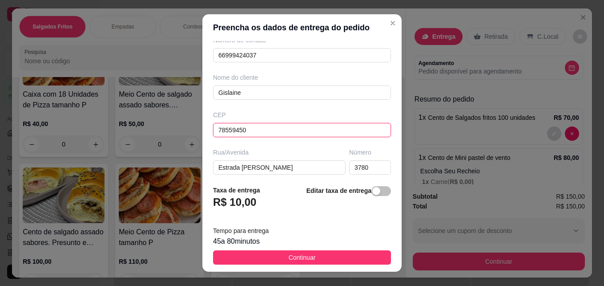
type input "78559450"
click at [327, 147] on div "Busque pelo cliente Gislaine Número de contato 66999424037 Nome do cliente Gisl…" at bounding box center [301, 109] width 199 height 137
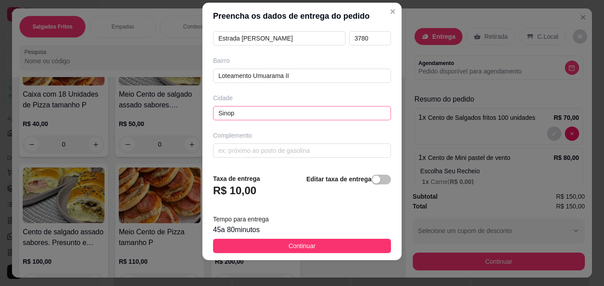
scroll to position [14, 0]
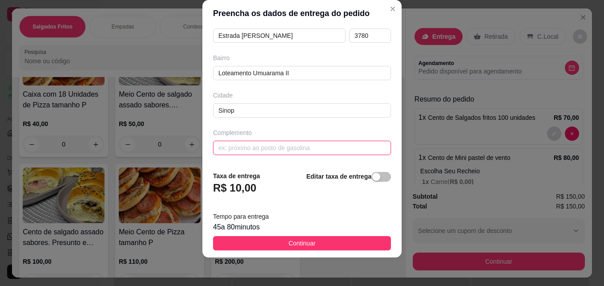
click at [256, 150] on input "text" at bounding box center [302, 148] width 178 height 14
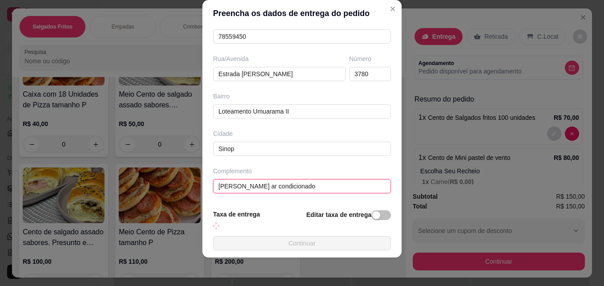
scroll to position [163, 0]
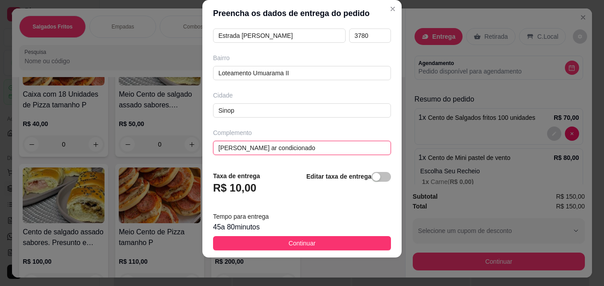
click at [240, 147] on input "[PERSON_NAME] ar condicionado" at bounding box center [302, 148] width 178 height 14
type input "[PERSON_NAME] ar condicionado"
click at [310, 241] on button "Continuar" at bounding box center [302, 243] width 178 height 14
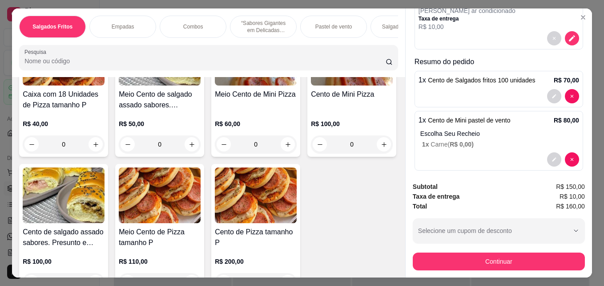
scroll to position [23, 0]
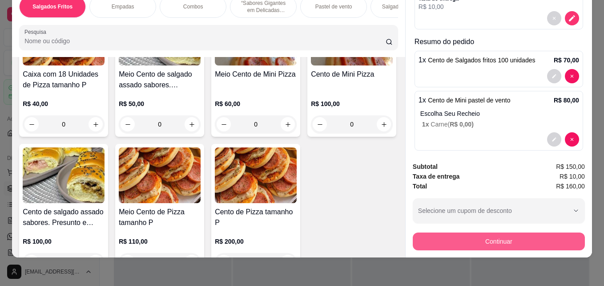
click at [503, 234] on button "Continuar" at bounding box center [499, 241] width 172 height 18
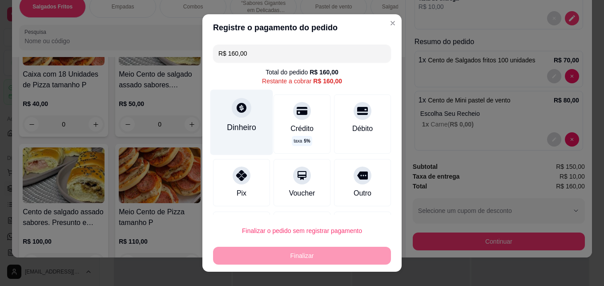
click at [232, 120] on div "Dinheiro" at bounding box center [241, 121] width 63 height 65
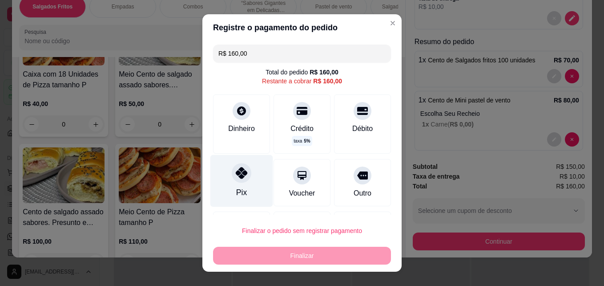
click at [236, 188] on div "Pix" at bounding box center [241, 192] width 11 height 12
type input "R$ 0,00"
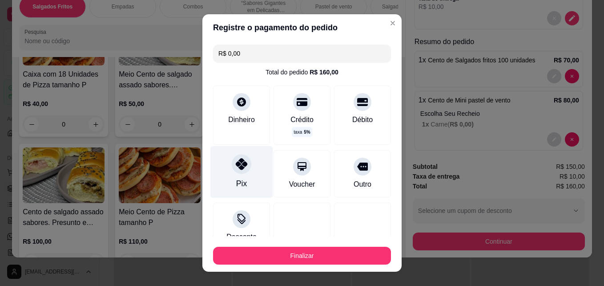
click at [235, 176] on div "Pix" at bounding box center [241, 172] width 63 height 52
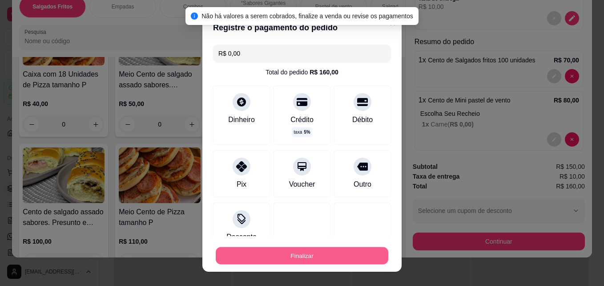
click at [296, 253] on button "Finalizar" at bounding box center [302, 255] width 173 height 17
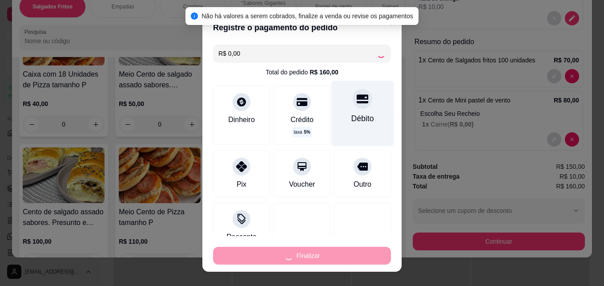
type input "0"
type input "-R$ 160,00"
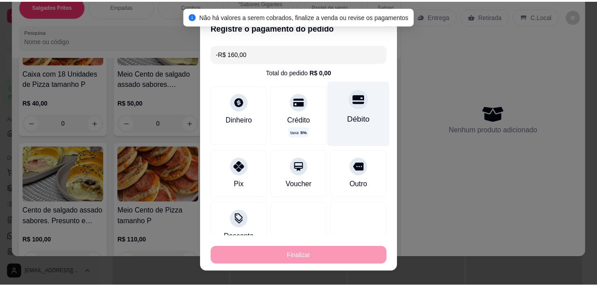
scroll to position [1022, 0]
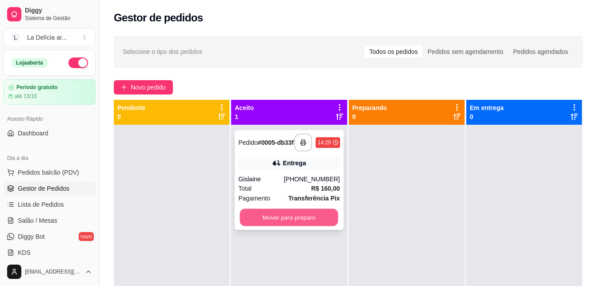
click at [293, 222] on button "Mover para preparo" at bounding box center [289, 217] width 98 height 17
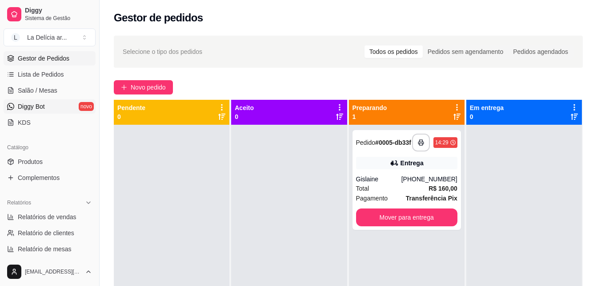
scroll to position [178, 0]
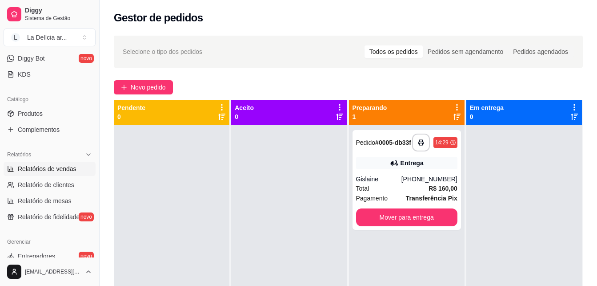
click at [48, 170] on span "Relatórios de vendas" at bounding box center [47, 168] width 59 height 9
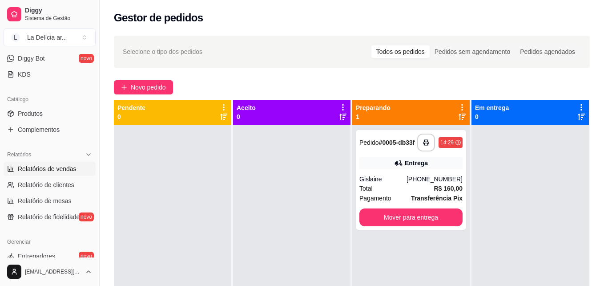
select select "ALL"
select select "0"
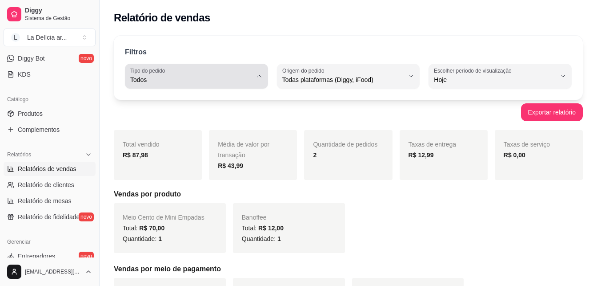
click at [185, 79] on span "Todos" at bounding box center [191, 79] width 122 height 9
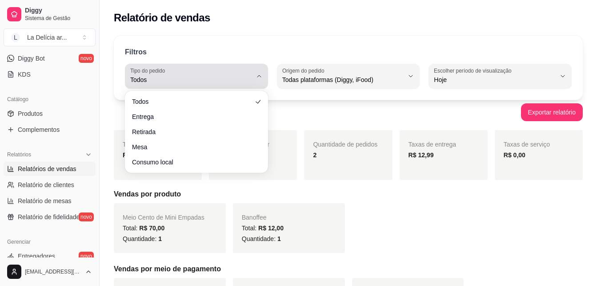
click at [185, 79] on span "Todos" at bounding box center [191, 79] width 122 height 9
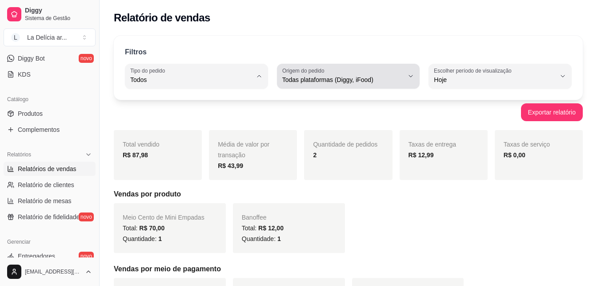
click at [341, 77] on span "Todas plataformas (Diggy, iFood)" at bounding box center [344, 79] width 122 height 9
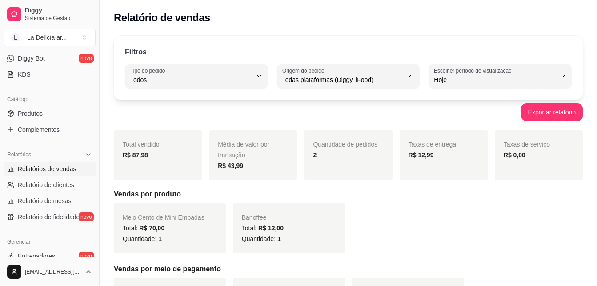
click at [295, 117] on span "Diggy" at bounding box center [344, 115] width 115 height 8
type input "DIGGY"
select select "DIGGY"
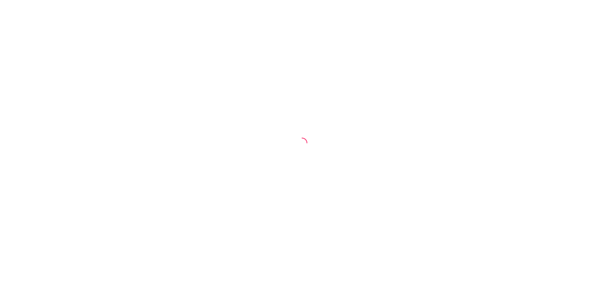
select select "ALL"
select select "0"
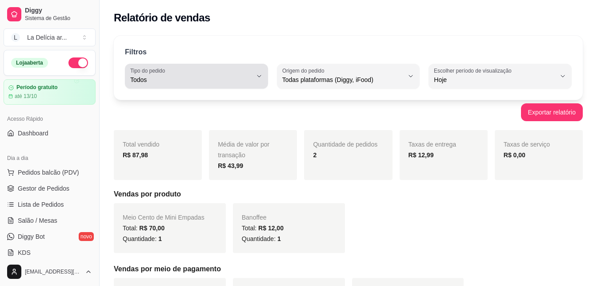
click at [237, 81] on span "Todos" at bounding box center [191, 79] width 122 height 9
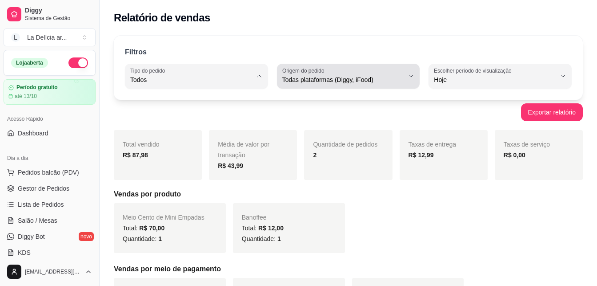
click at [302, 81] on span "Todas plataformas (Diggy, iFood)" at bounding box center [344, 79] width 122 height 9
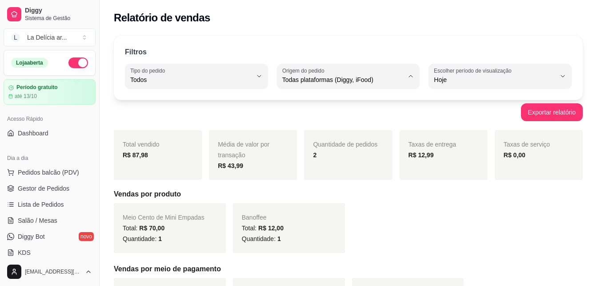
click at [295, 119] on span "Diggy" at bounding box center [344, 115] width 115 height 8
type input "DIGGY"
select select "DIGGY"
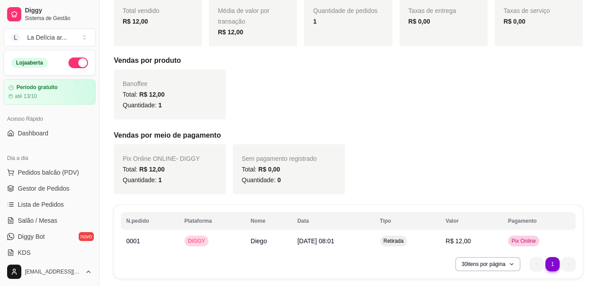
scroll to position [162, 0]
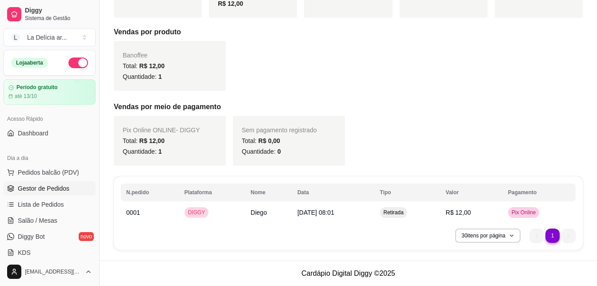
click at [38, 190] on span "Gestor de Pedidos" at bounding box center [44, 188] width 52 height 9
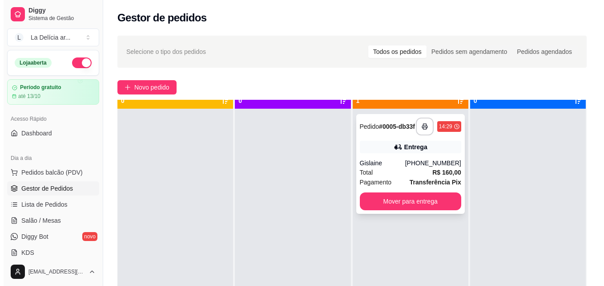
scroll to position [25, 0]
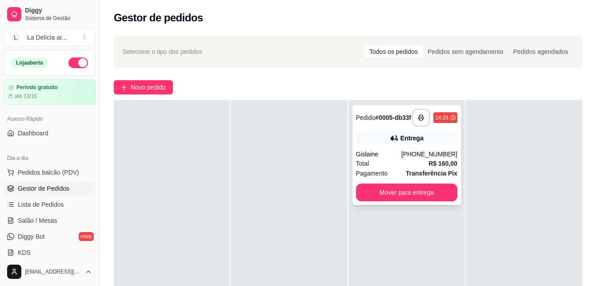
click at [392, 156] on div "Gislaine" at bounding box center [378, 153] width 45 height 9
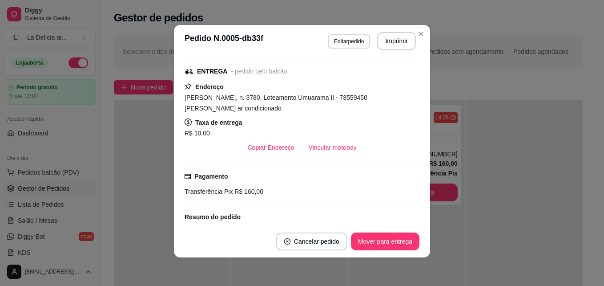
scroll to position [150, 0]
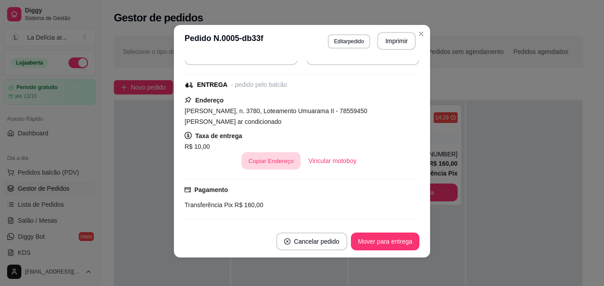
click at [273, 170] on button "Copiar Endereço" at bounding box center [271, 160] width 59 height 17
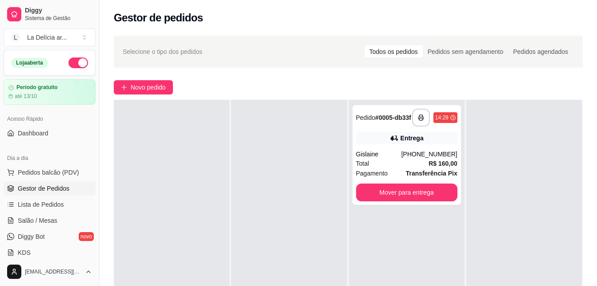
scroll to position [44, 0]
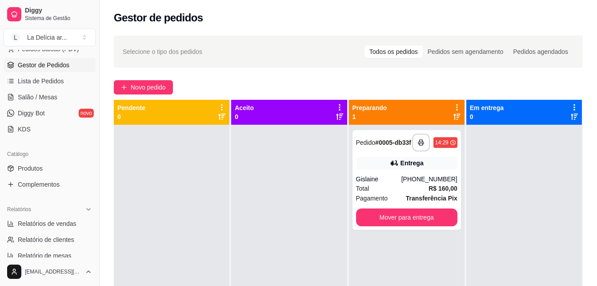
scroll to position [222, 0]
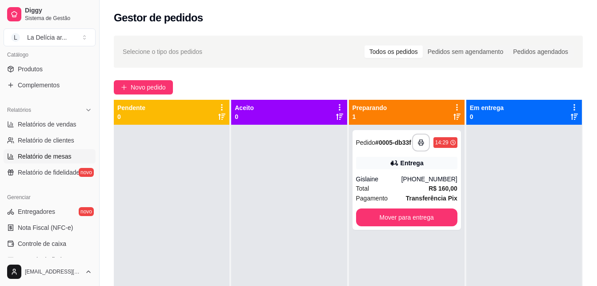
click at [46, 151] on link "Relatório de mesas" at bounding box center [50, 156] width 92 height 14
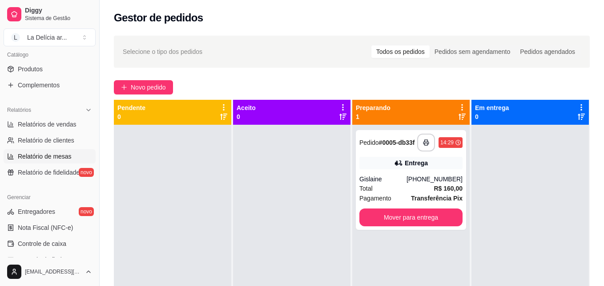
click at [46, 151] on link "Relatório de mesas" at bounding box center [50, 156] width 92 height 14
select select "TOTAL_OF_ORDERS"
select select "7"
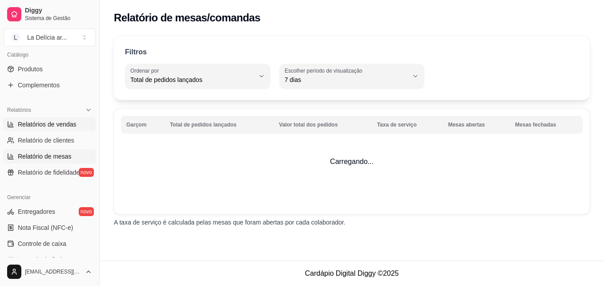
click at [54, 126] on span "Relatórios de vendas" at bounding box center [47, 124] width 59 height 9
select select "ALL"
select select "0"
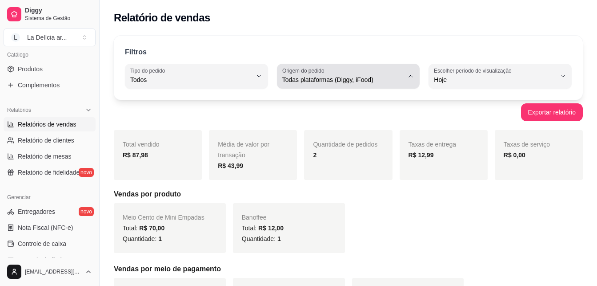
click at [372, 77] on span "Todas plataformas (Diggy, iFood)" at bounding box center [344, 79] width 122 height 9
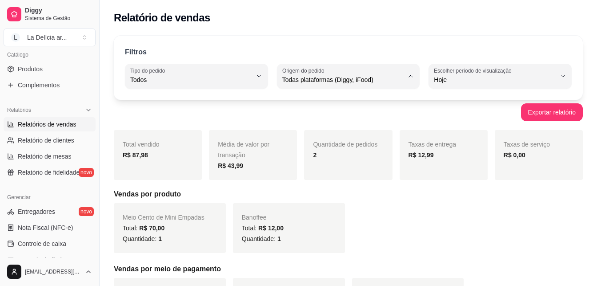
click at [301, 116] on span "Diggy" at bounding box center [344, 115] width 115 height 8
type input "DIGGY"
select select "DIGGY"
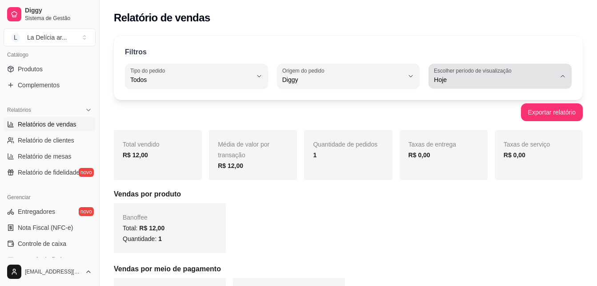
click at [551, 72] on div "Hoje" at bounding box center [495, 76] width 122 height 18
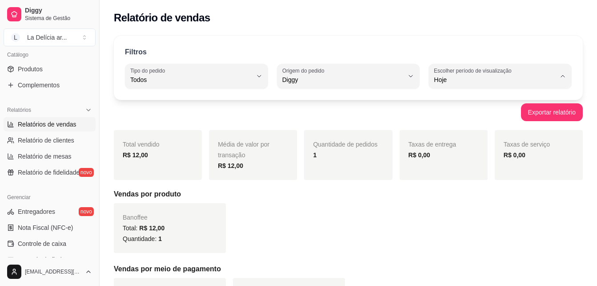
click at [457, 101] on span "Hoje" at bounding box center [496, 101] width 115 height 8
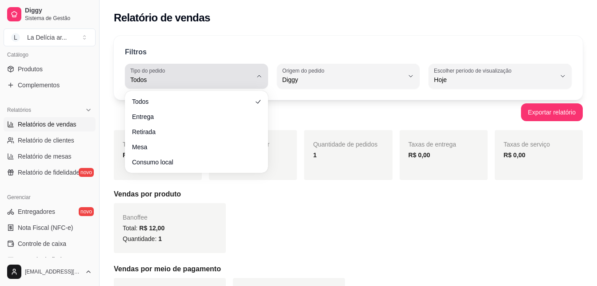
click at [170, 72] on div "Todos" at bounding box center [191, 76] width 122 height 18
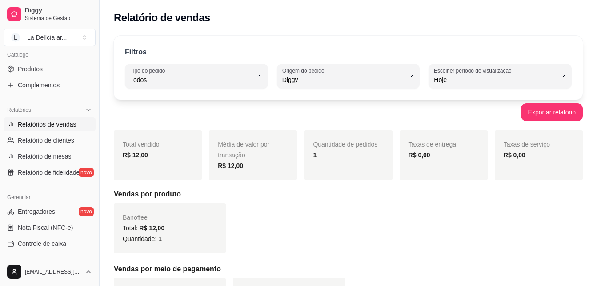
click at [154, 110] on li "Entrega" at bounding box center [196, 116] width 130 height 14
type input "DELIVERY"
select select "DELIVERY"
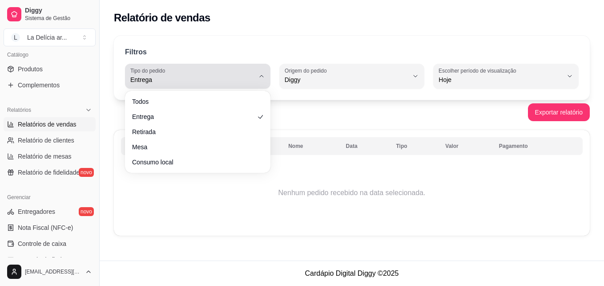
click at [168, 73] on label "Tipo do pedido" at bounding box center [149, 71] width 38 height 8
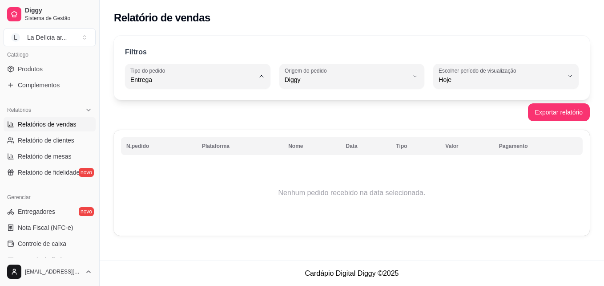
click at [161, 104] on span "Todos" at bounding box center [193, 101] width 117 height 8
type input "ALL"
select select "ALL"
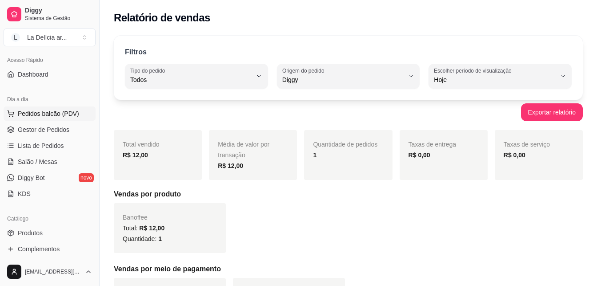
scroll to position [44, 0]
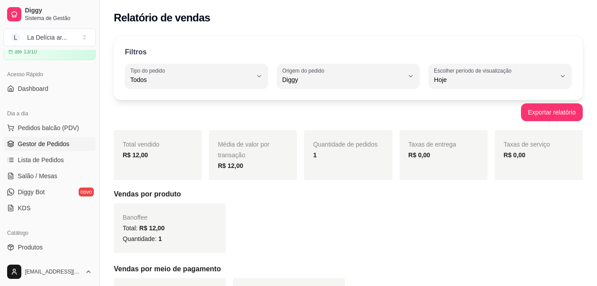
click at [48, 142] on span "Gestor de Pedidos" at bounding box center [44, 143] width 52 height 9
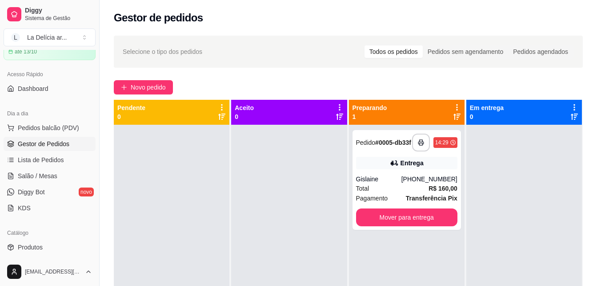
click at [272, 80] on div "**********" at bounding box center [349, 213] width 498 height 366
